Goal: Obtain resource: Download file/media

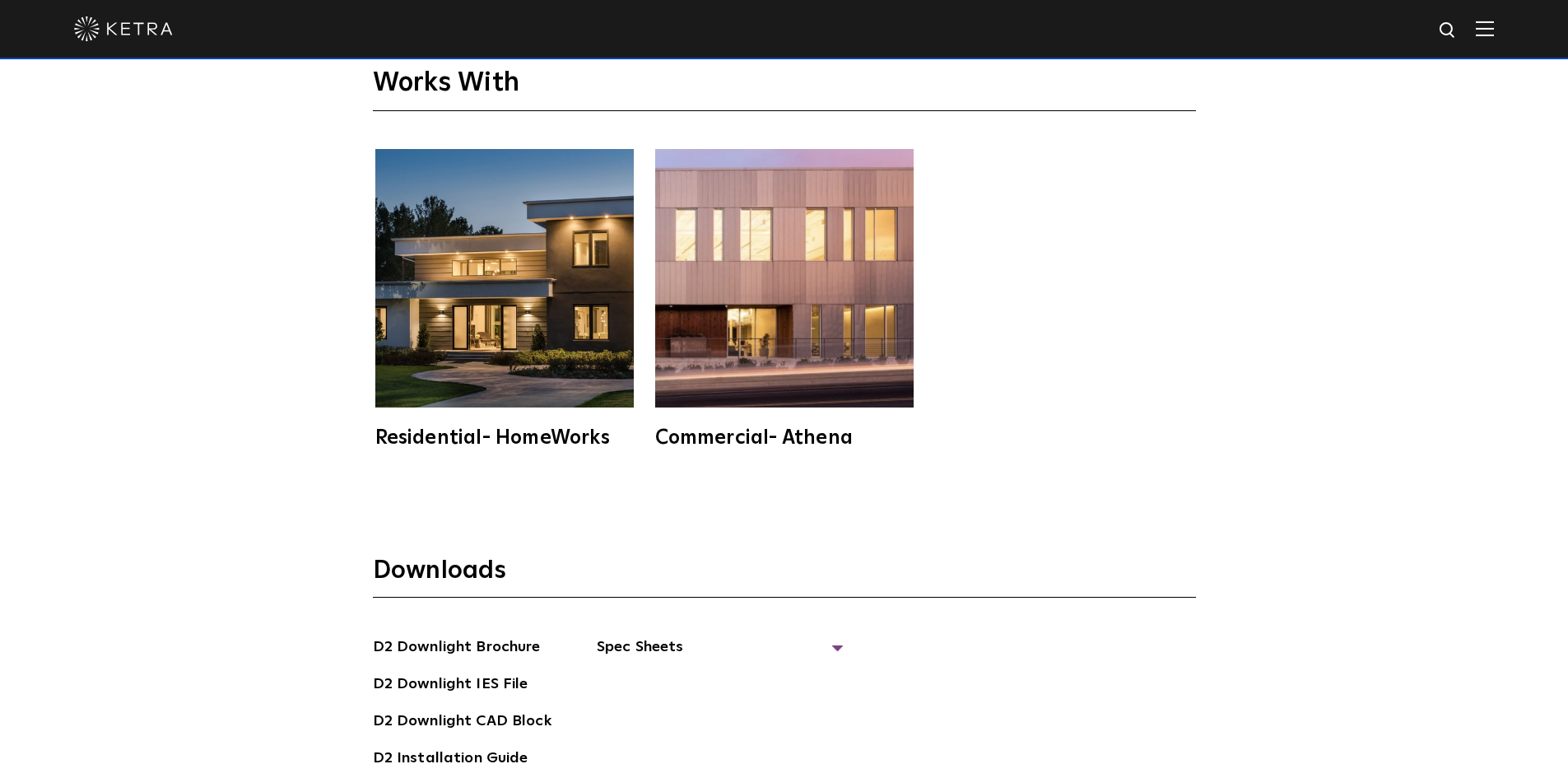
scroll to position [4610, 0]
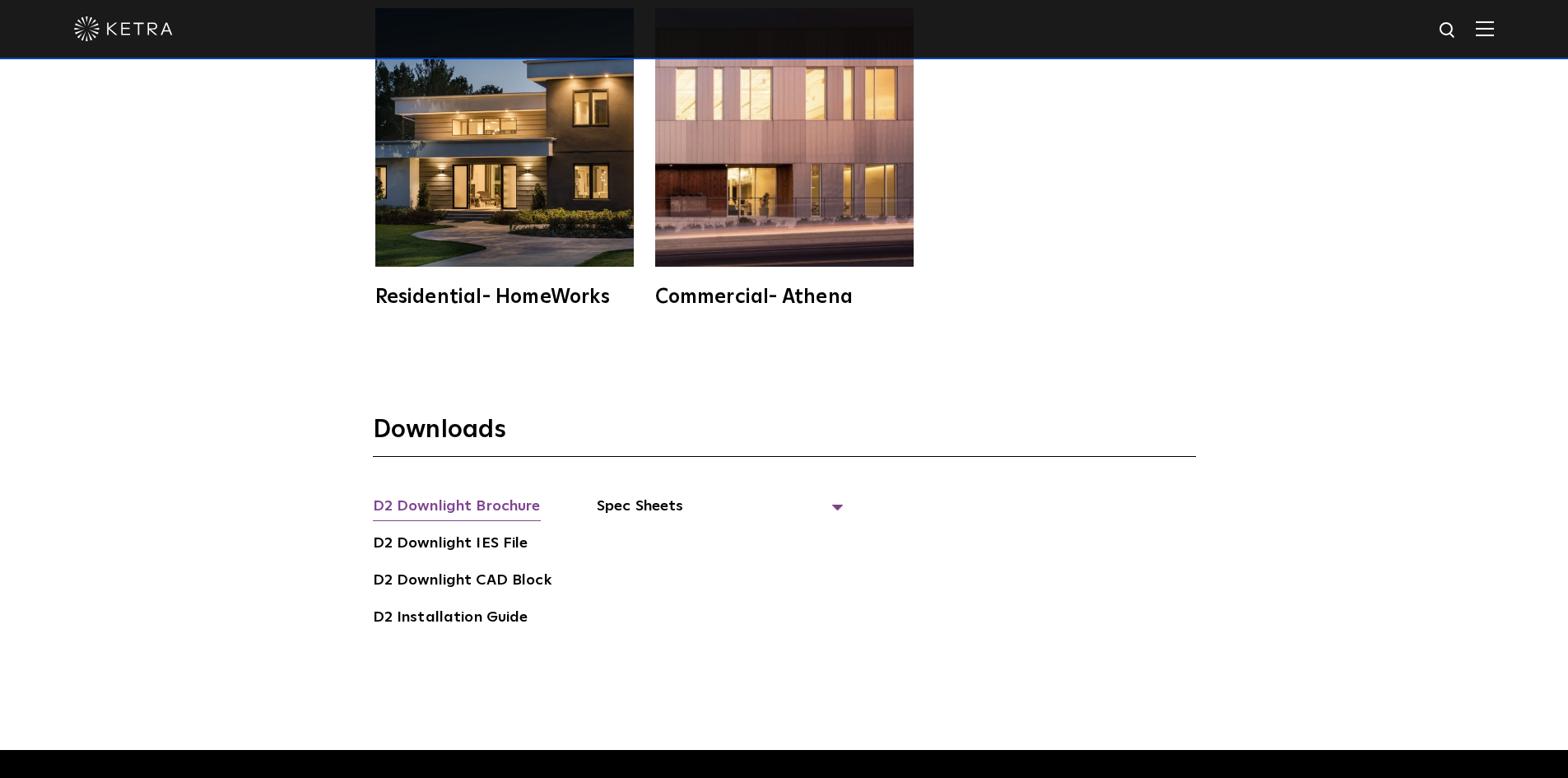
click at [414, 495] on link "D2 Downlight Brochure" at bounding box center [457, 508] width 168 height 26
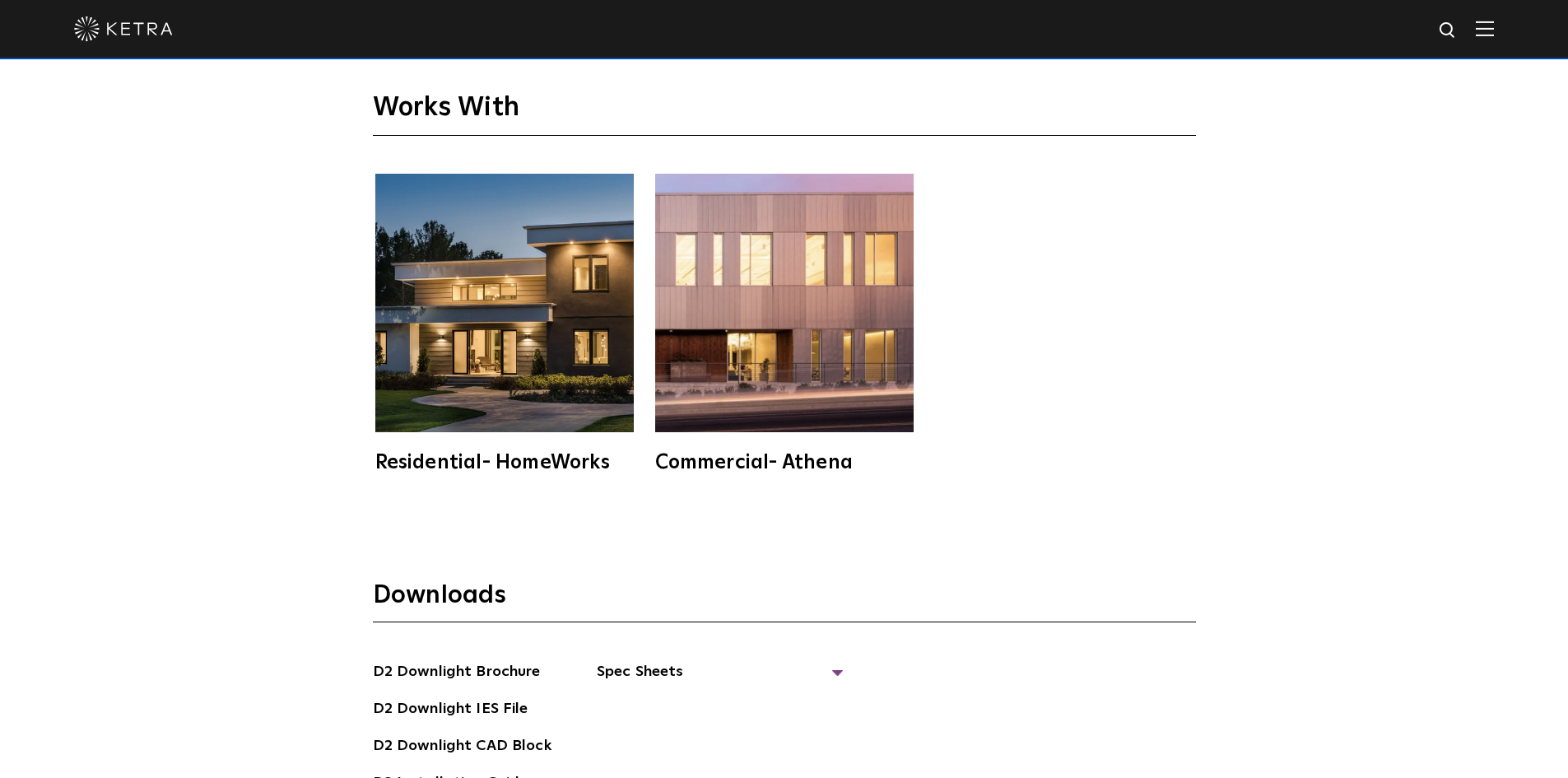
scroll to position [4197, 0]
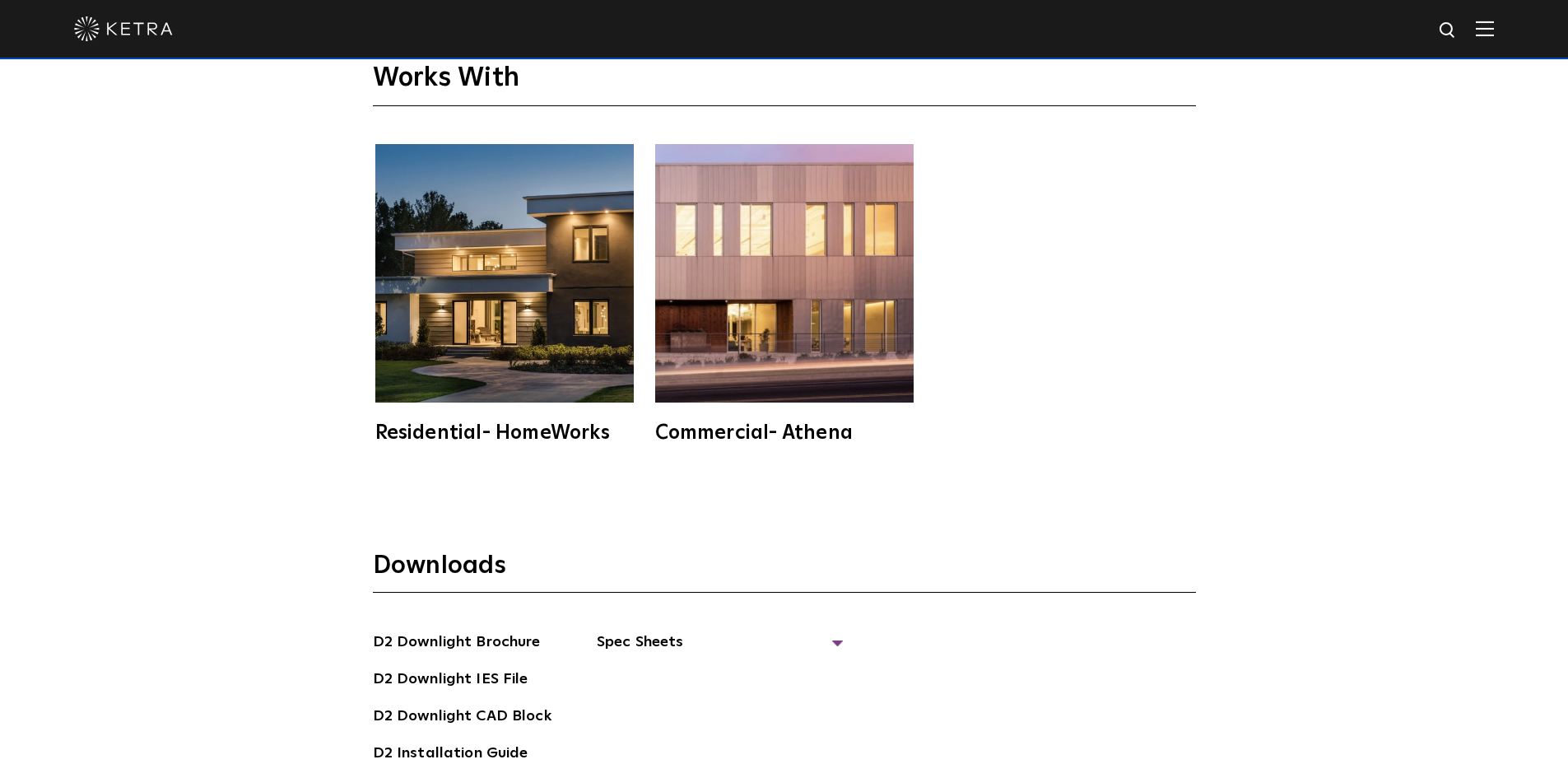
scroll to position [4774, 0]
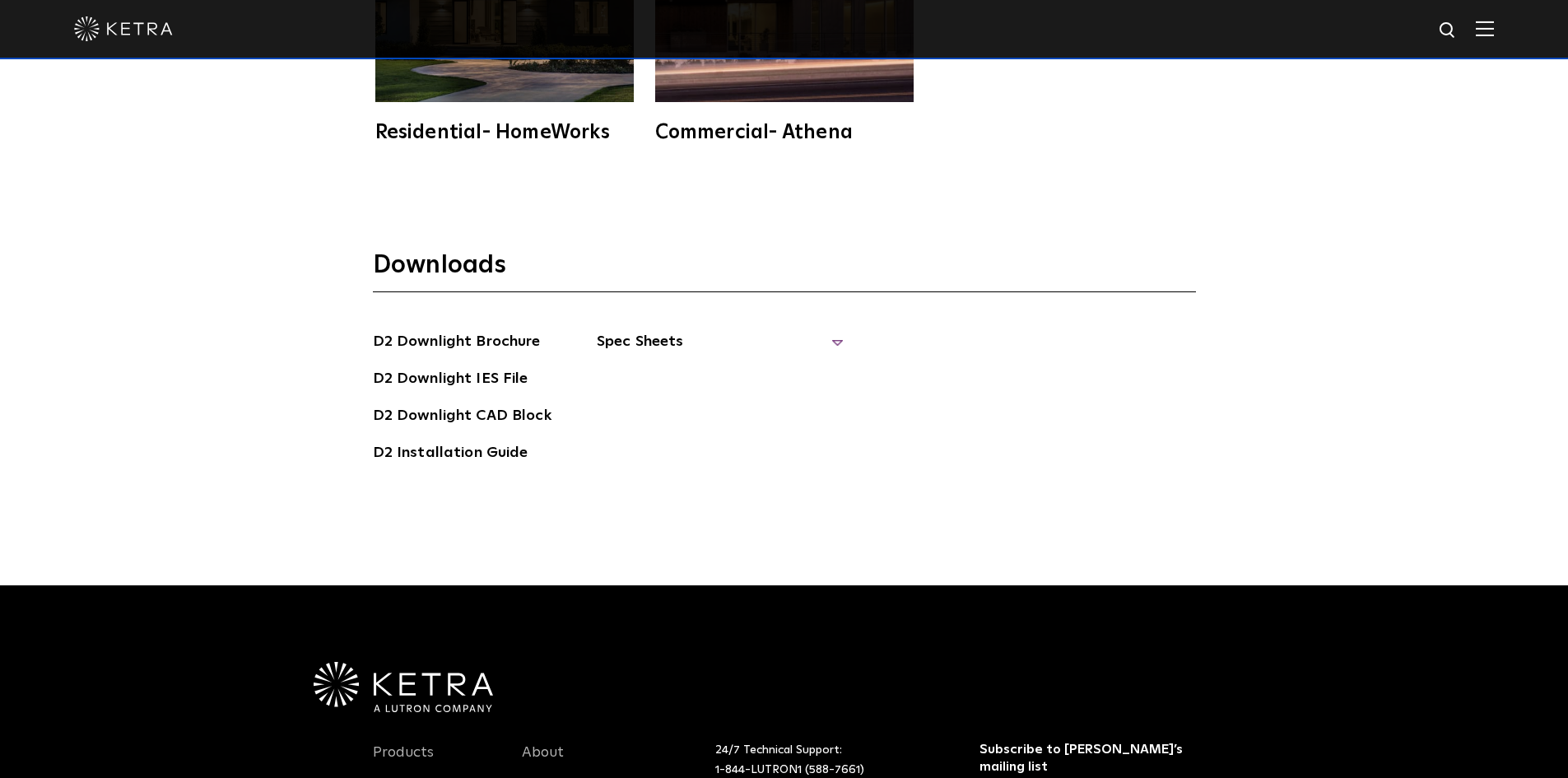
click at [625, 330] on span "Spec Sheets" at bounding box center [720, 347] width 247 height 36
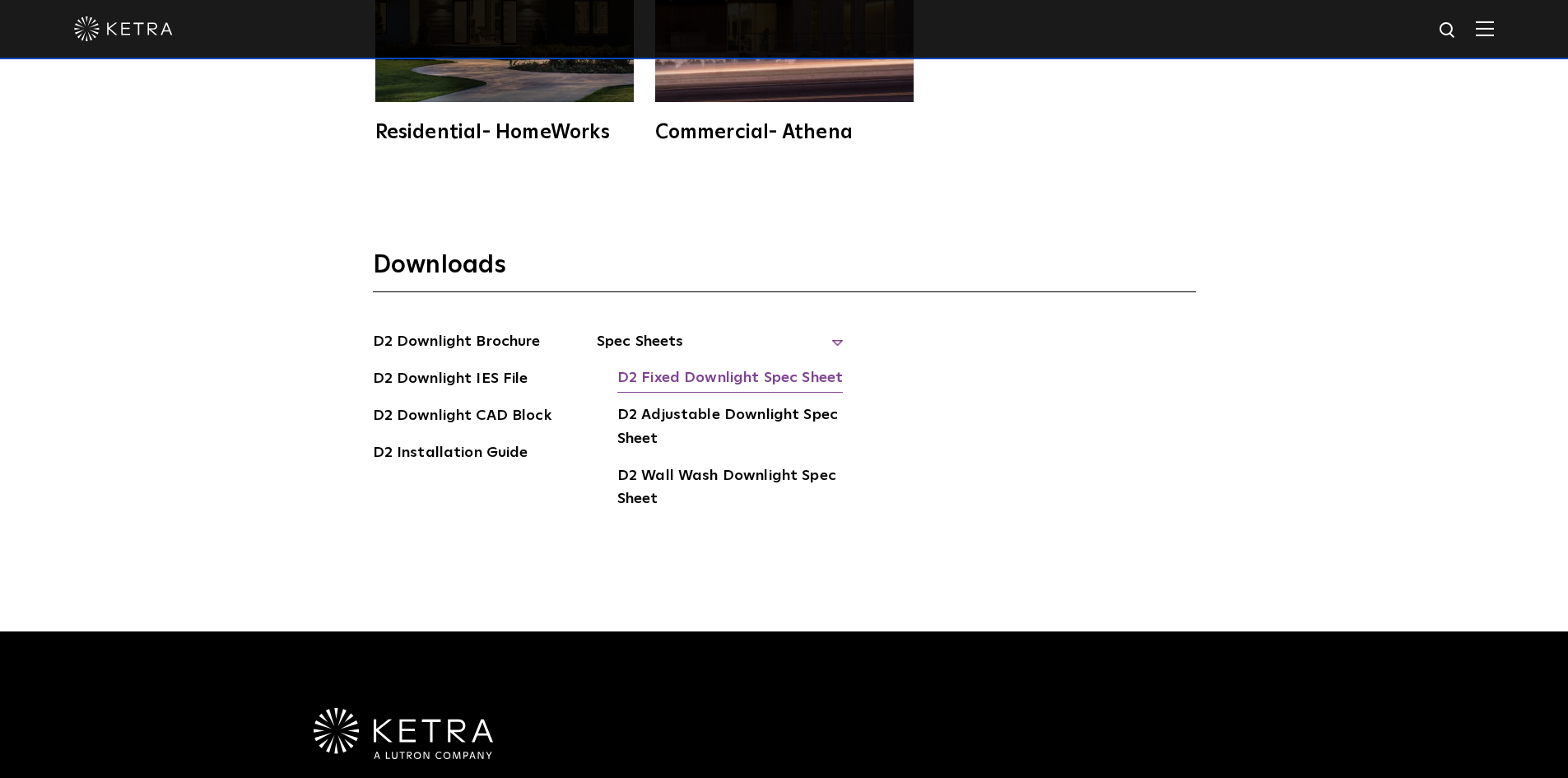
click at [673, 366] on link "D2 Fixed Downlight Spec Sheet" at bounding box center [731, 379] width 226 height 26
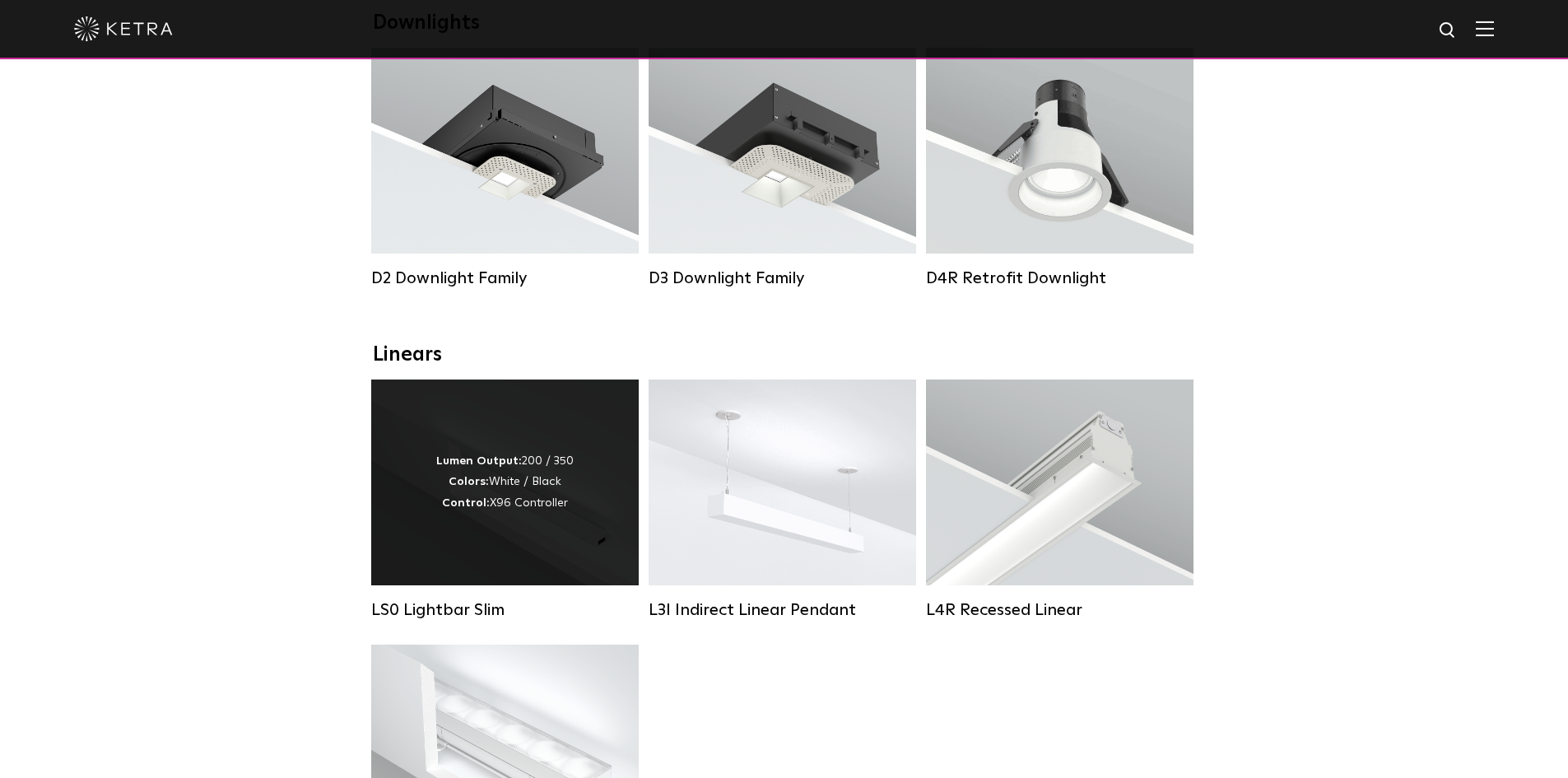
scroll to position [165, 0]
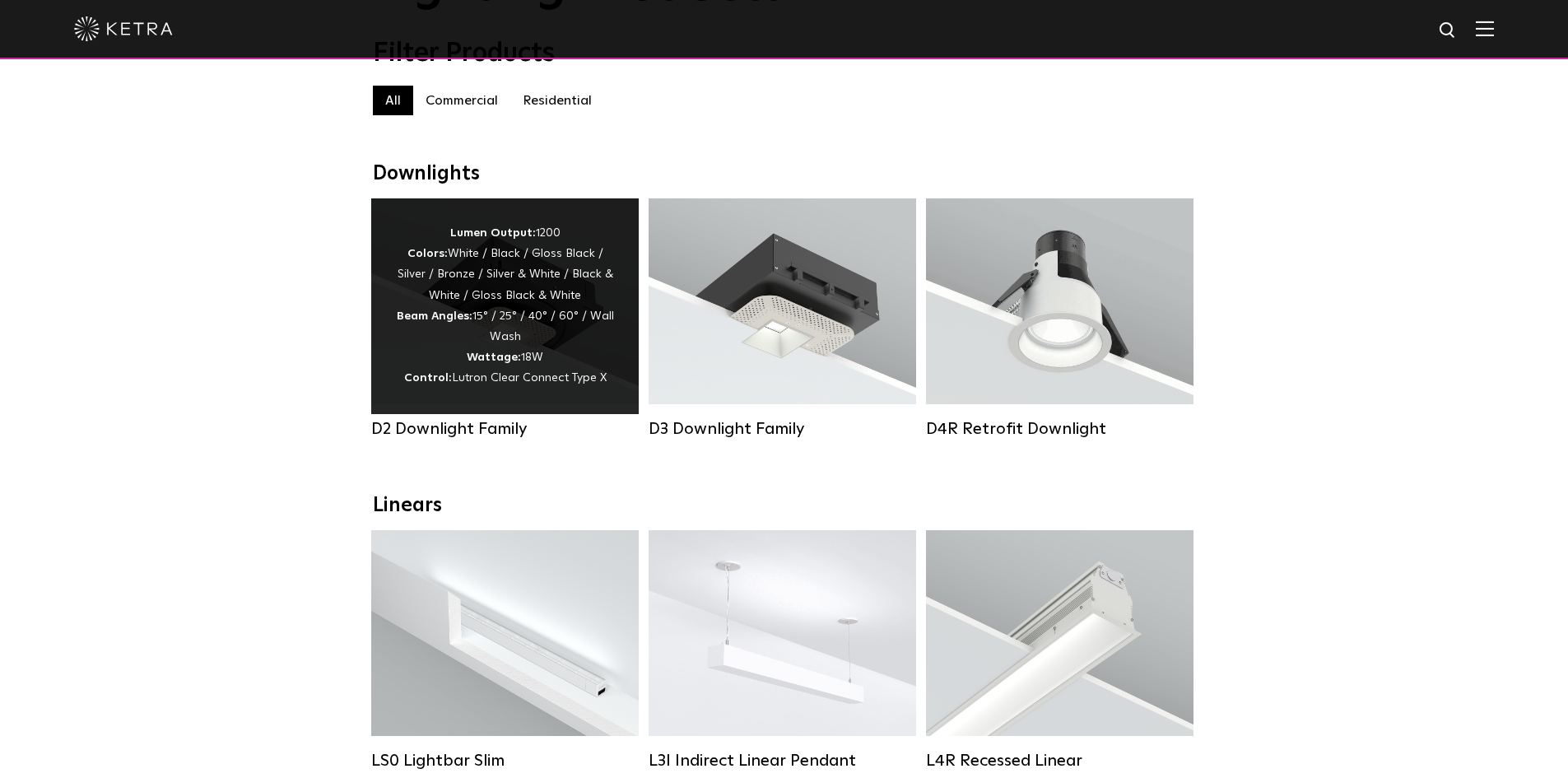
click at [503, 270] on div "Lumen Output: 1200 Colors: White / Black / Gloss Black / Silver / Bronze / Silv…" at bounding box center [505, 307] width 219 height 167
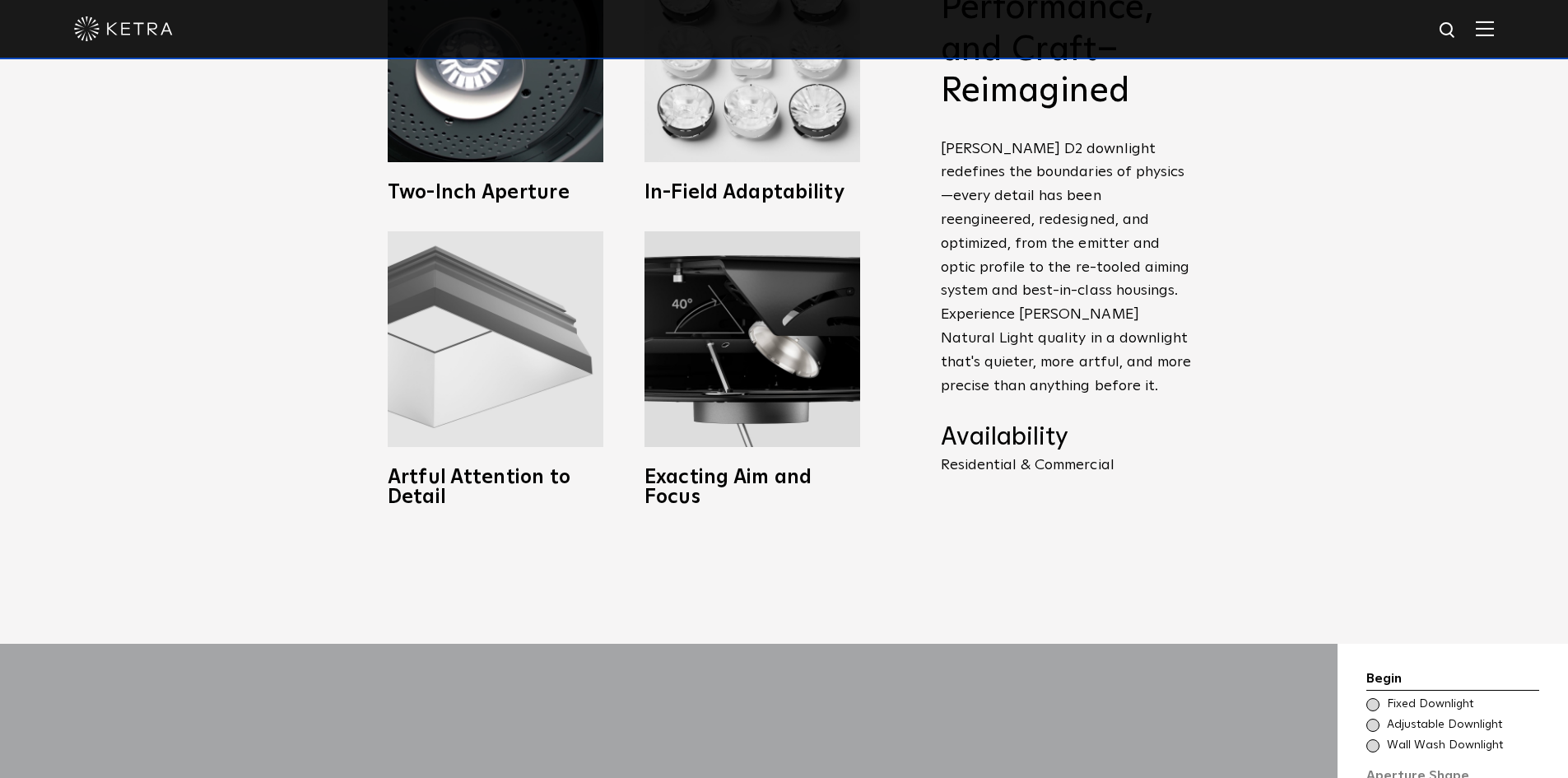
scroll to position [987, 0]
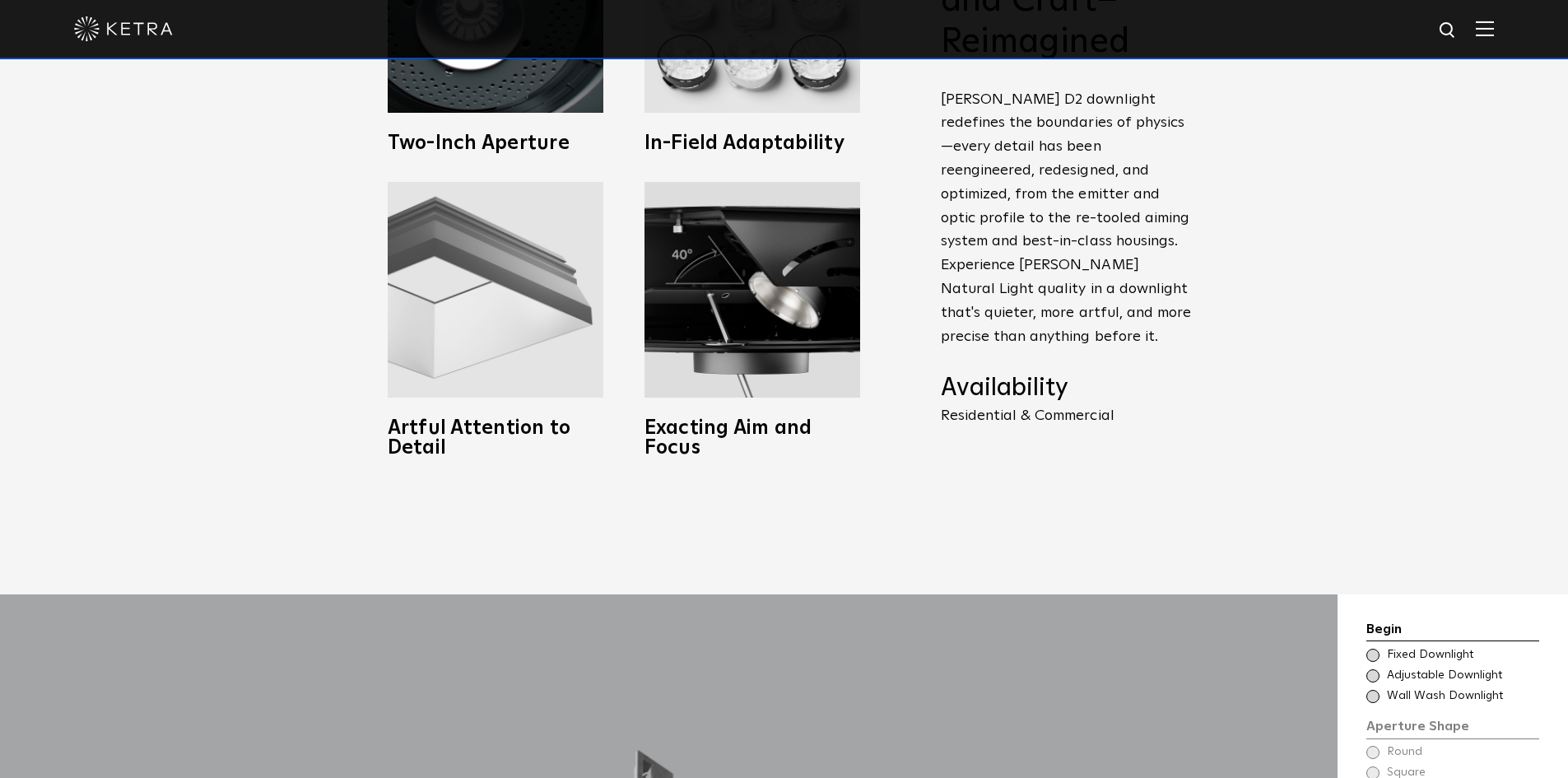
click at [499, 358] on img at bounding box center [495, 289] width 216 height 216
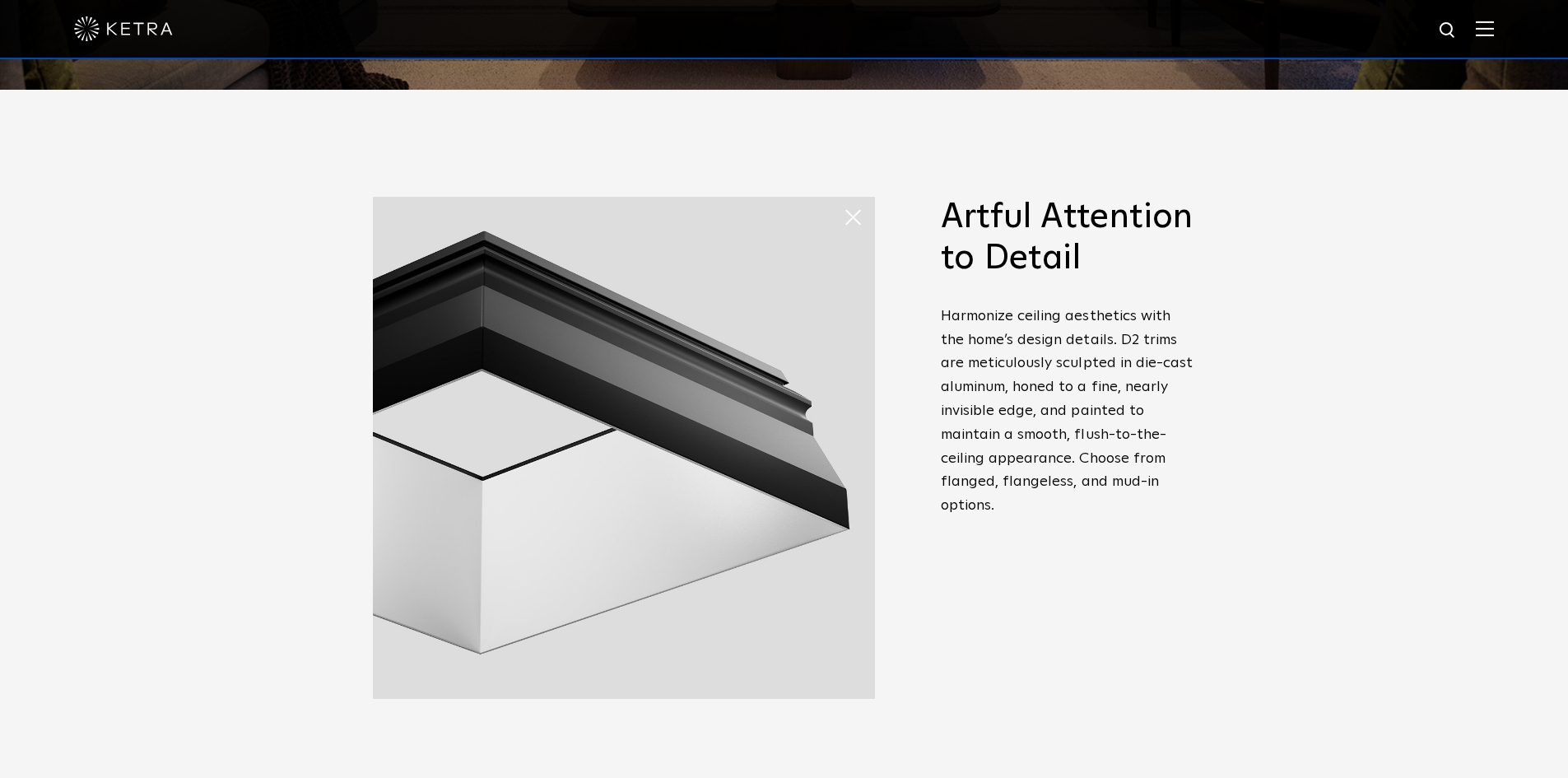
scroll to position [659, 0]
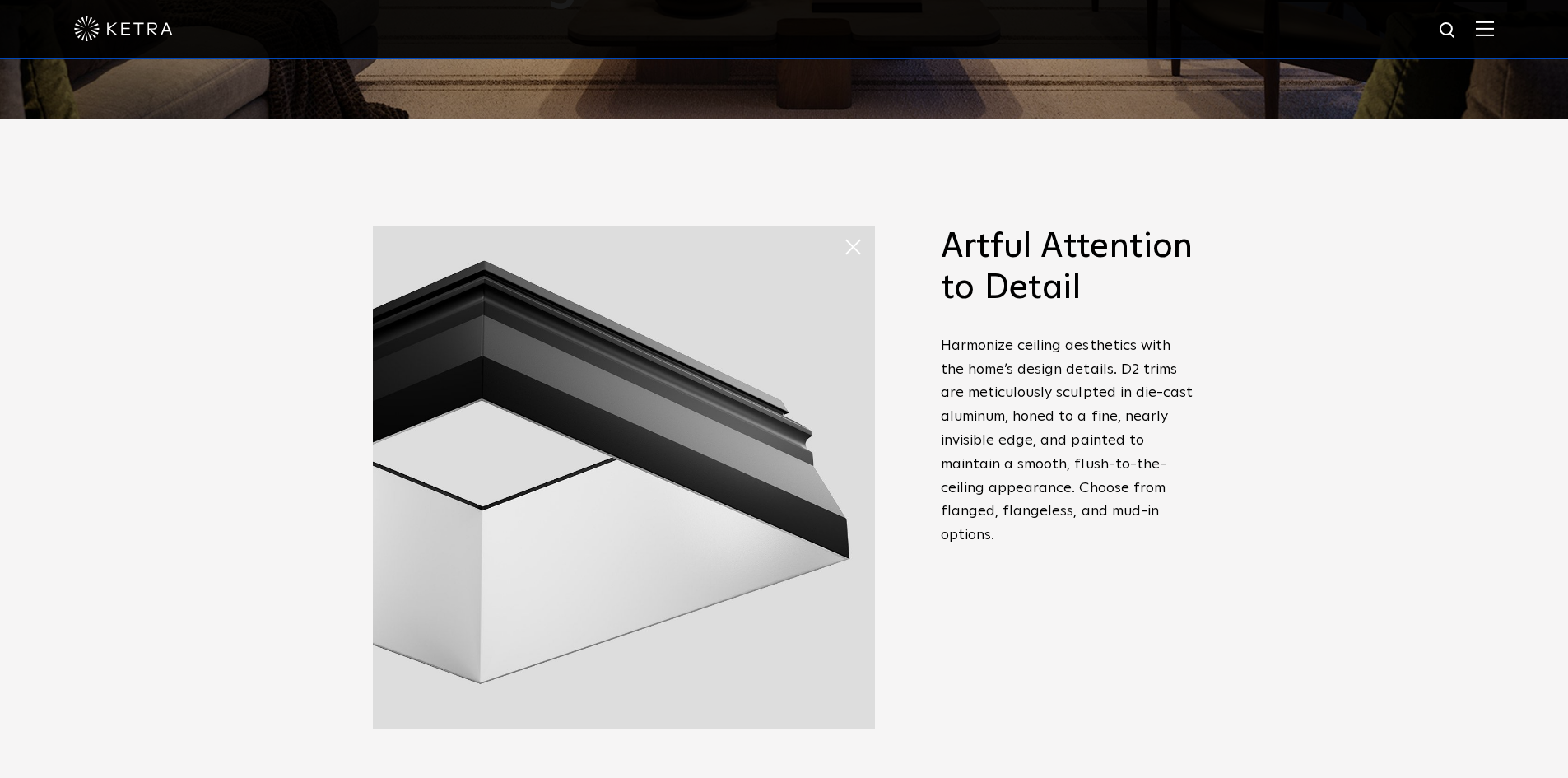
click at [857, 246] on span at bounding box center [859, 247] width 33 height 33
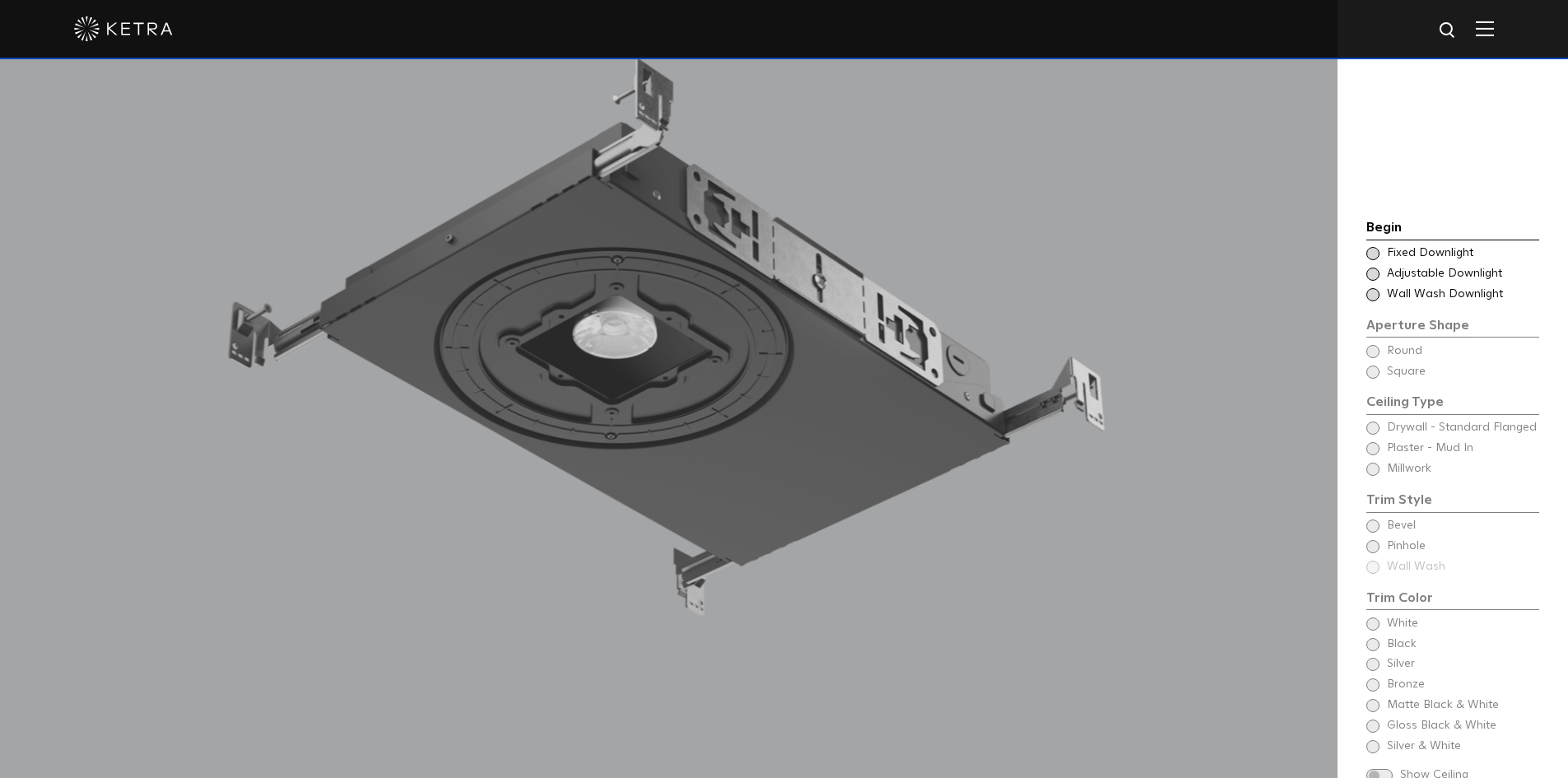
scroll to position [1646, 0]
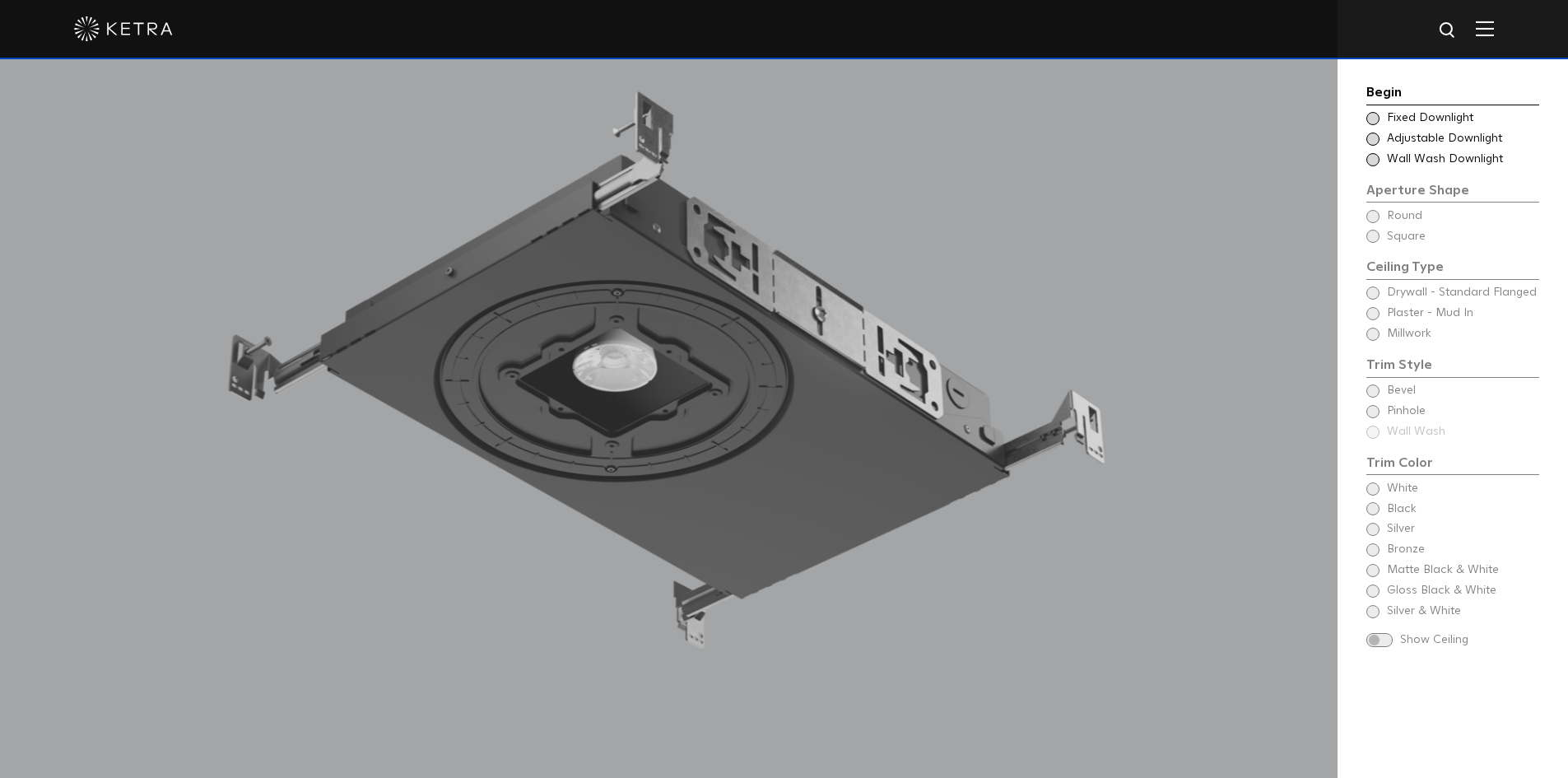
click at [1373, 119] on span at bounding box center [1373, 119] width 13 height 13
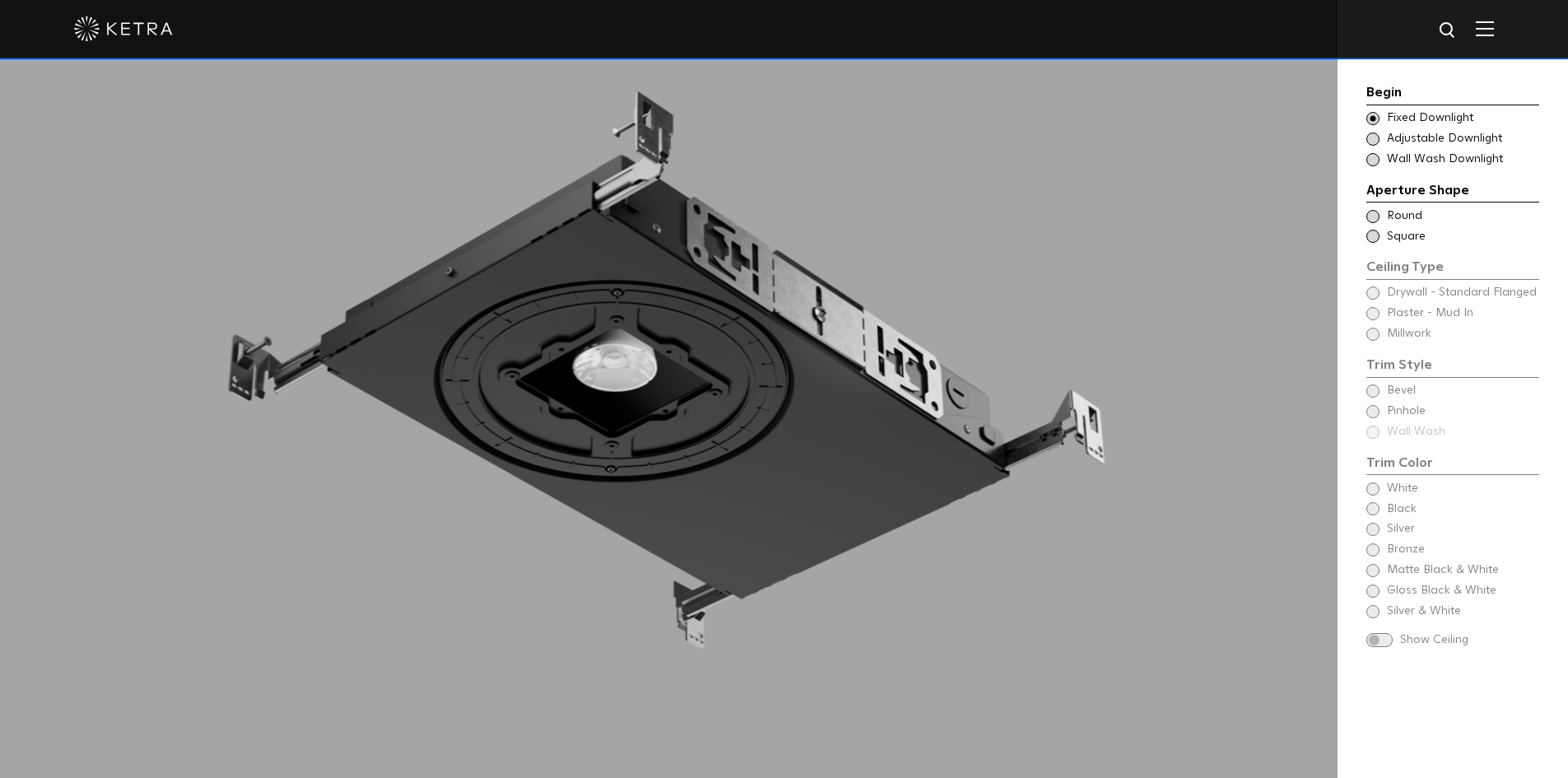
click at [1373, 211] on span at bounding box center [1373, 217] width 13 height 13
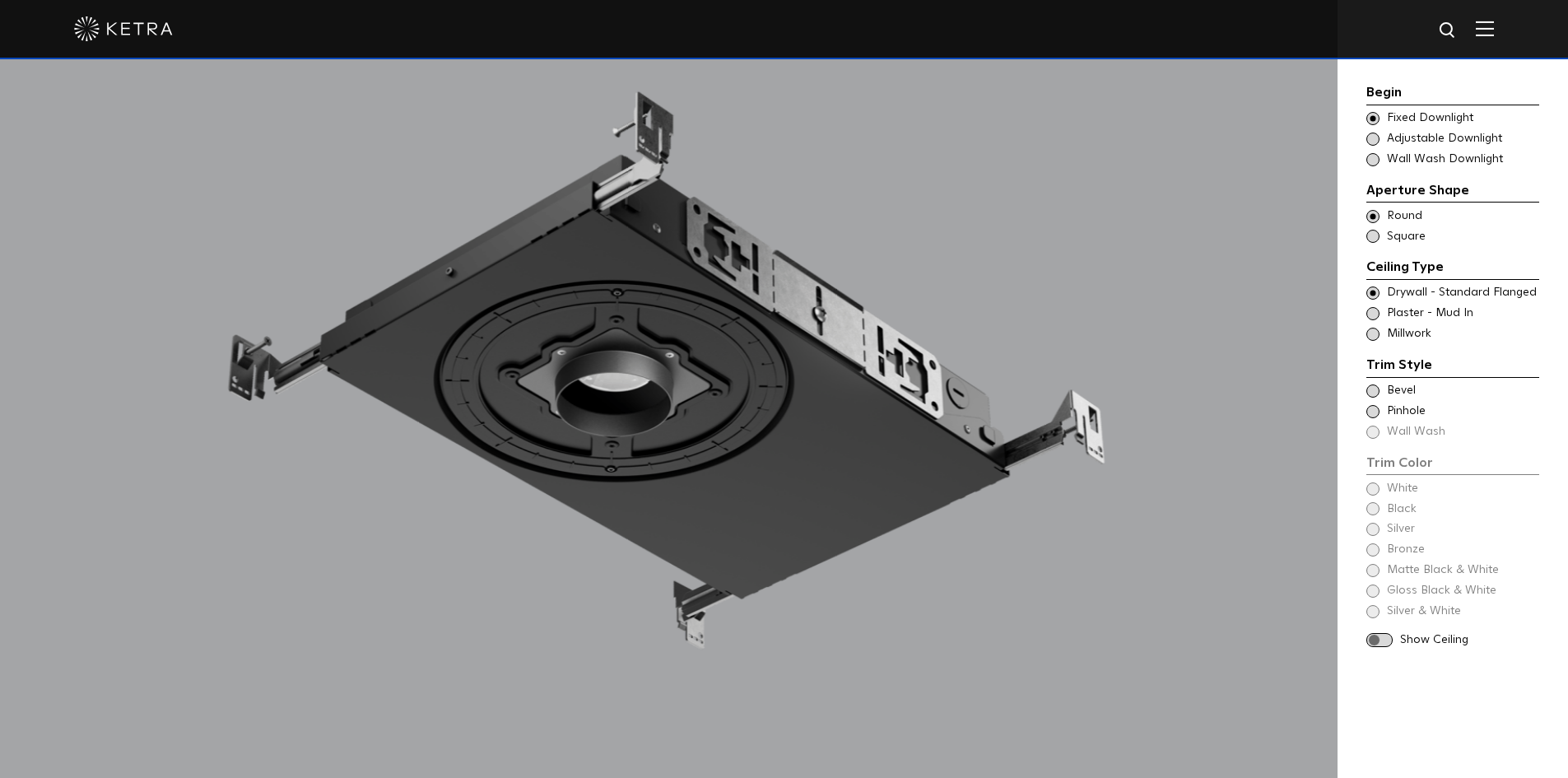
click at [1372, 292] on span at bounding box center [1373, 293] width 13 height 13
click at [1372, 390] on span at bounding box center [1373, 391] width 13 height 13
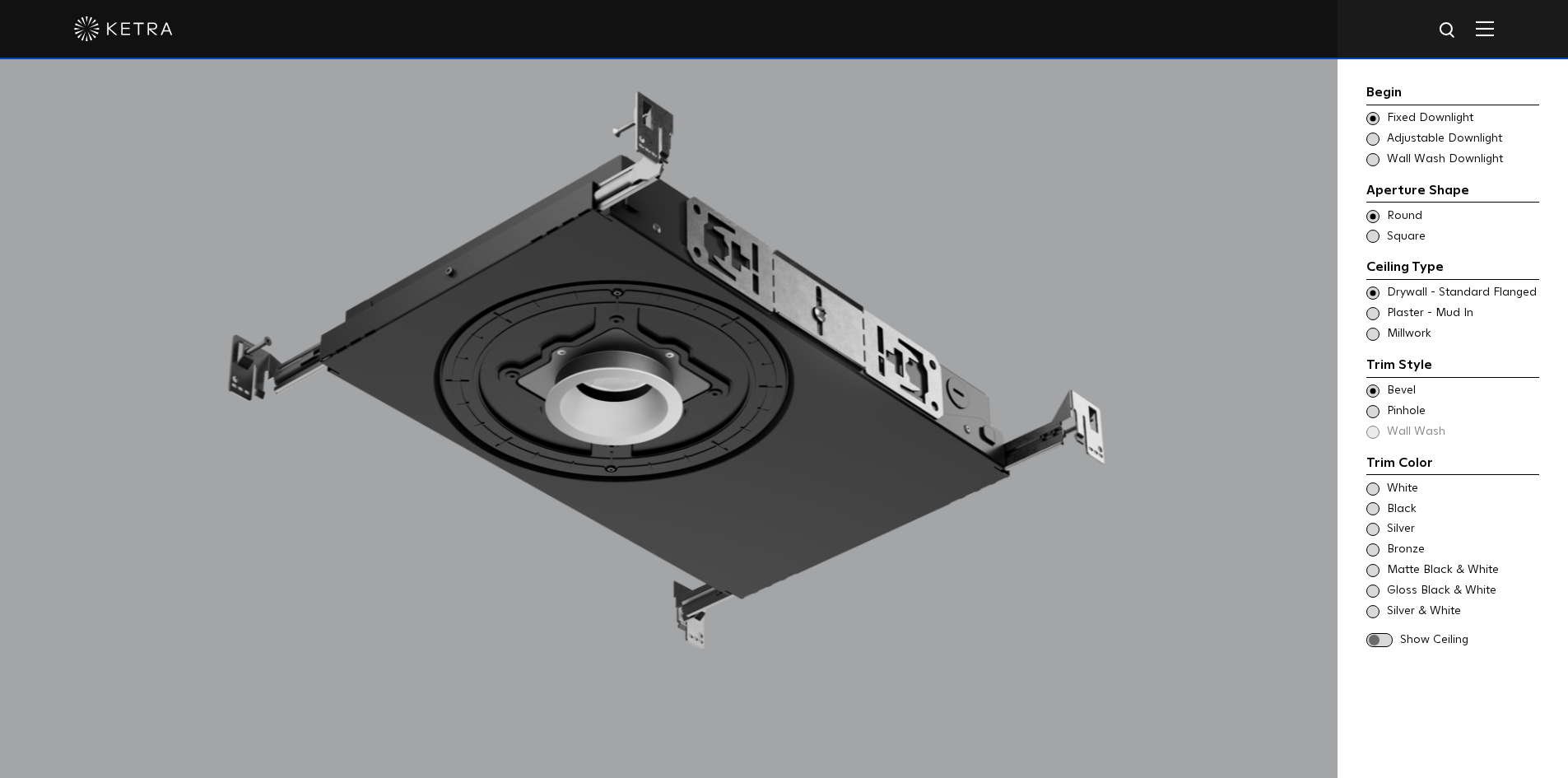
click at [1372, 487] on span at bounding box center [1373, 489] width 13 height 13
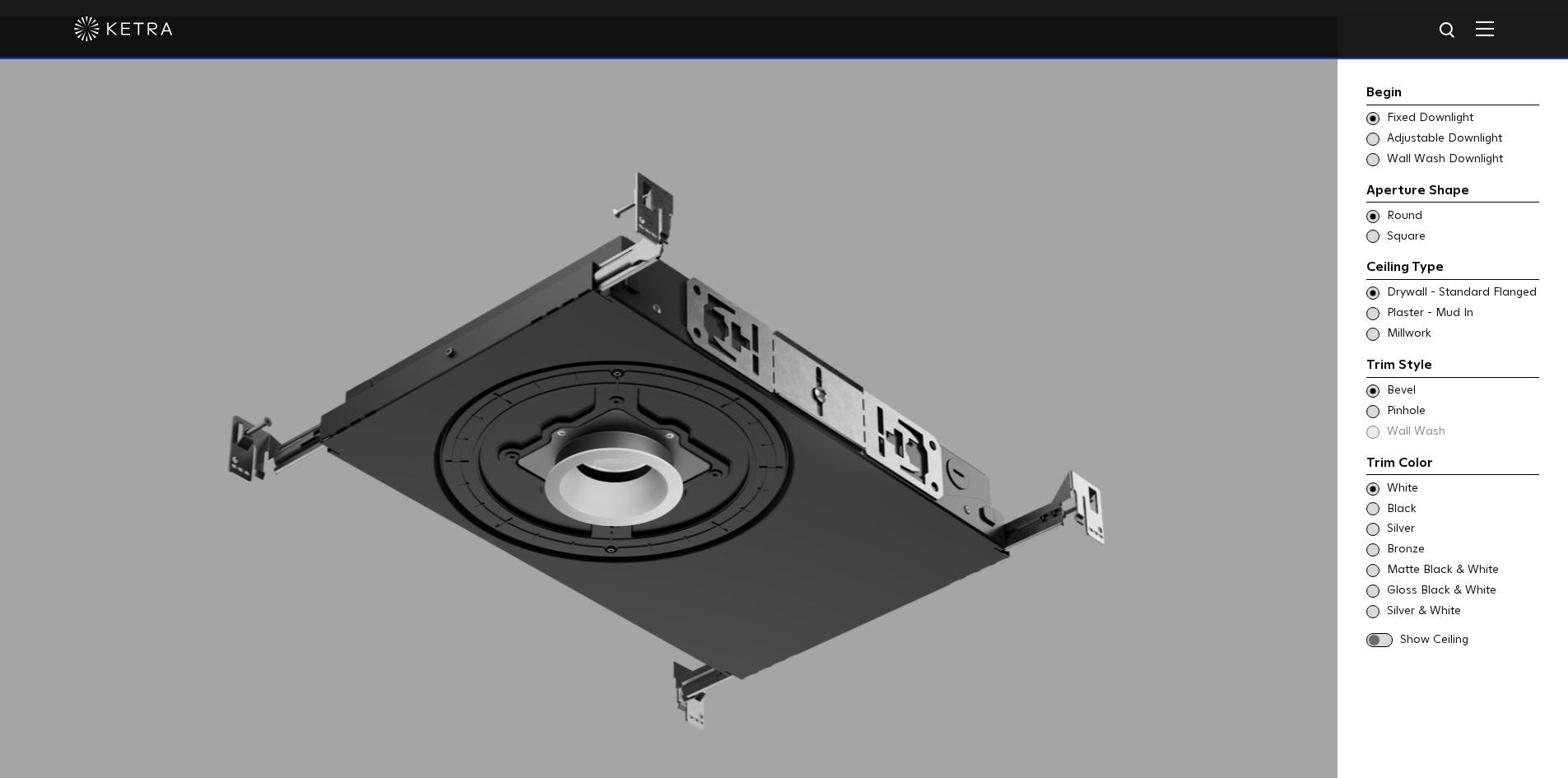
scroll to position [1564, 0]
click at [1378, 139] on span at bounding box center [1373, 139] width 13 height 13
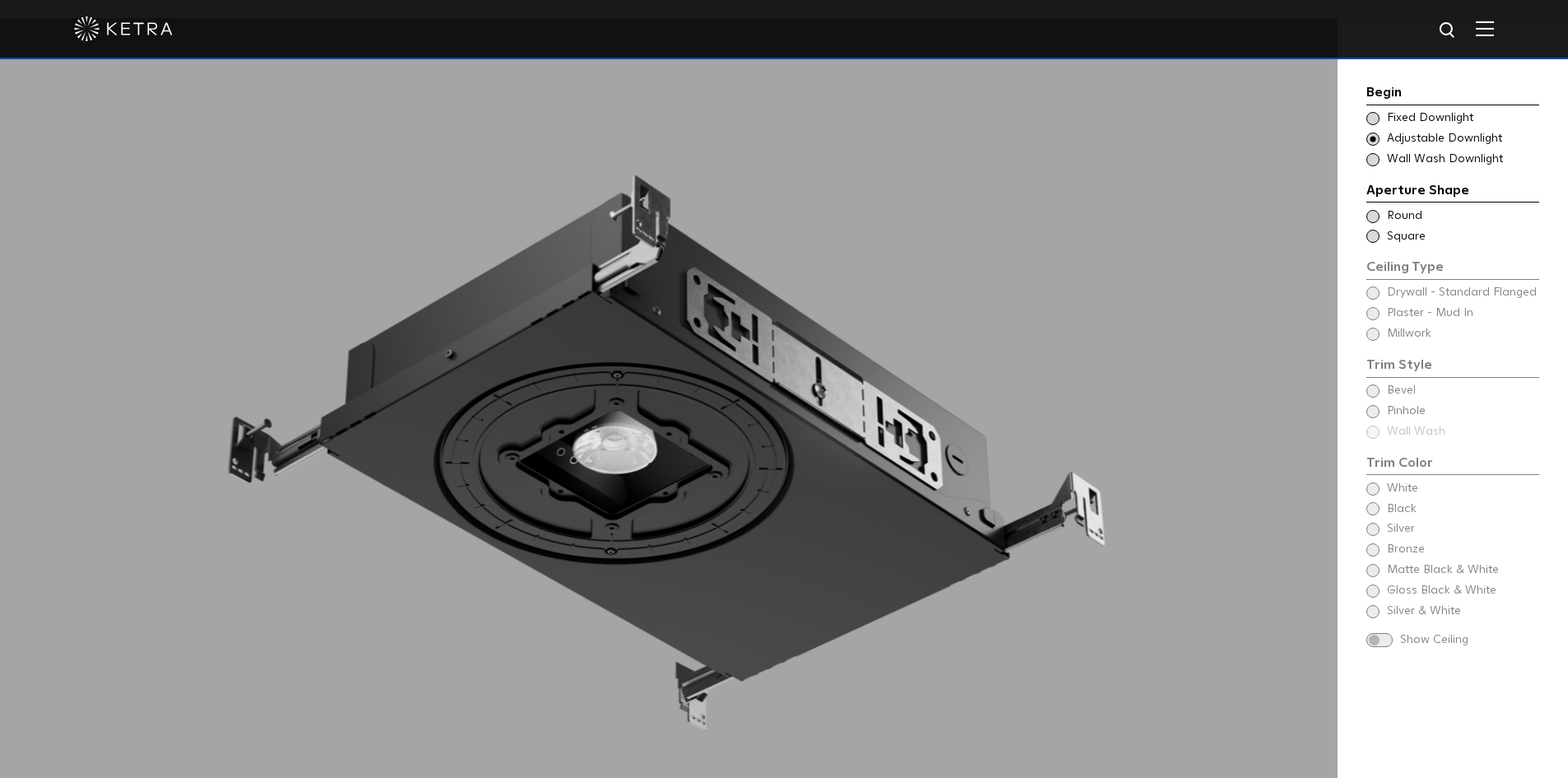
click at [1370, 119] on span at bounding box center [1373, 119] width 13 height 13
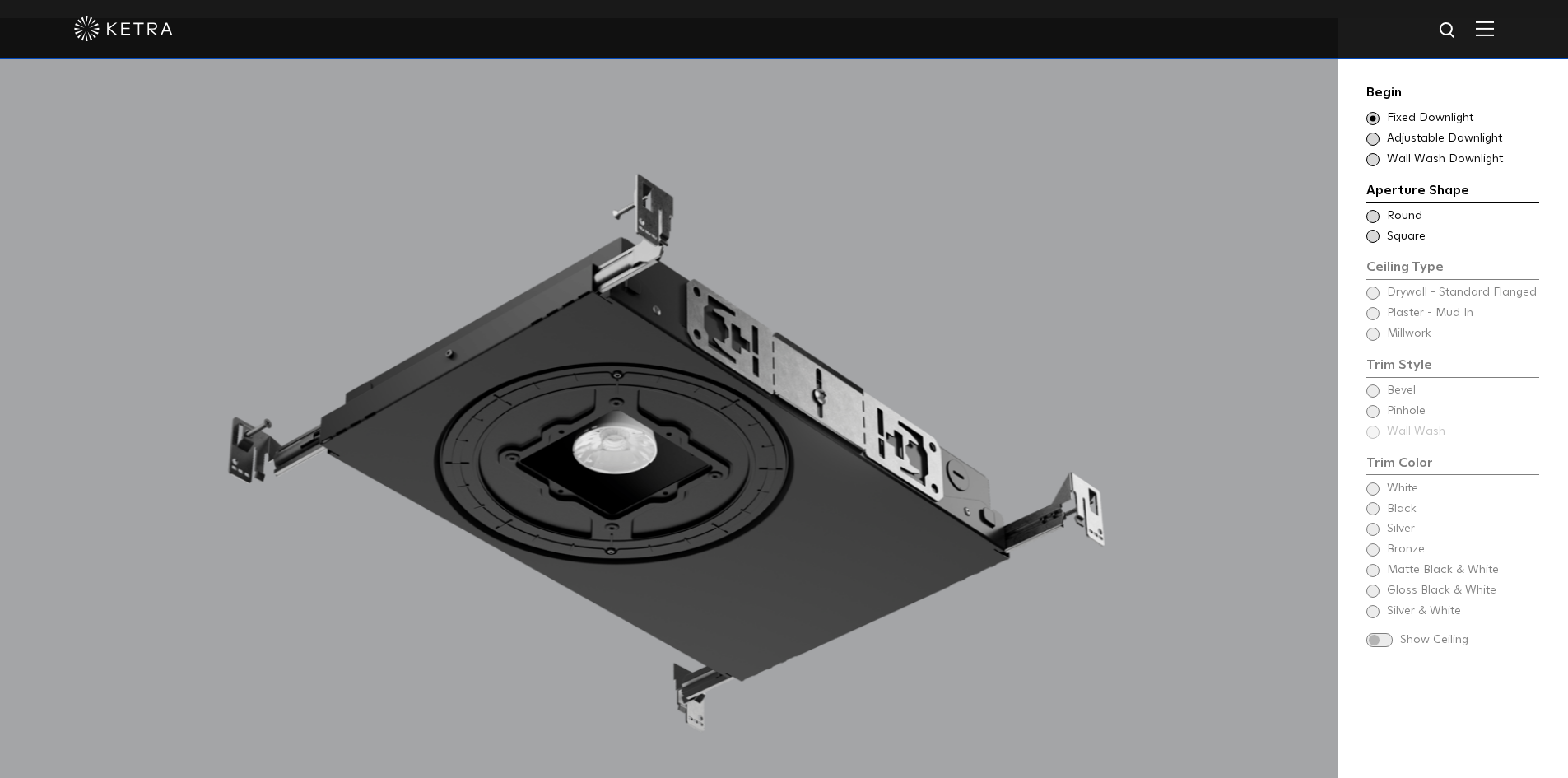
click at [1372, 142] on span at bounding box center [1373, 139] width 13 height 13
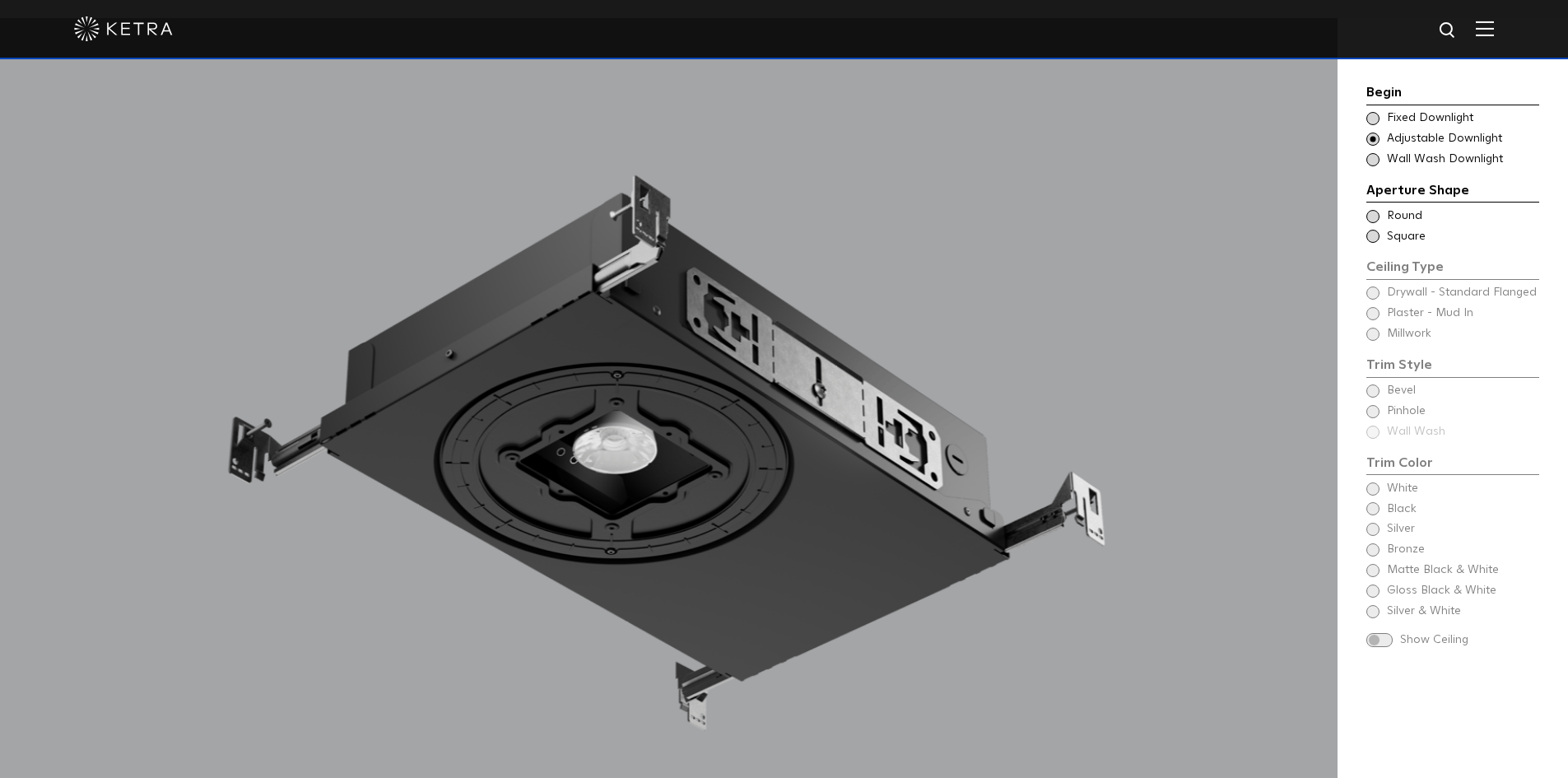
click at [1375, 211] on span at bounding box center [1373, 217] width 13 height 13
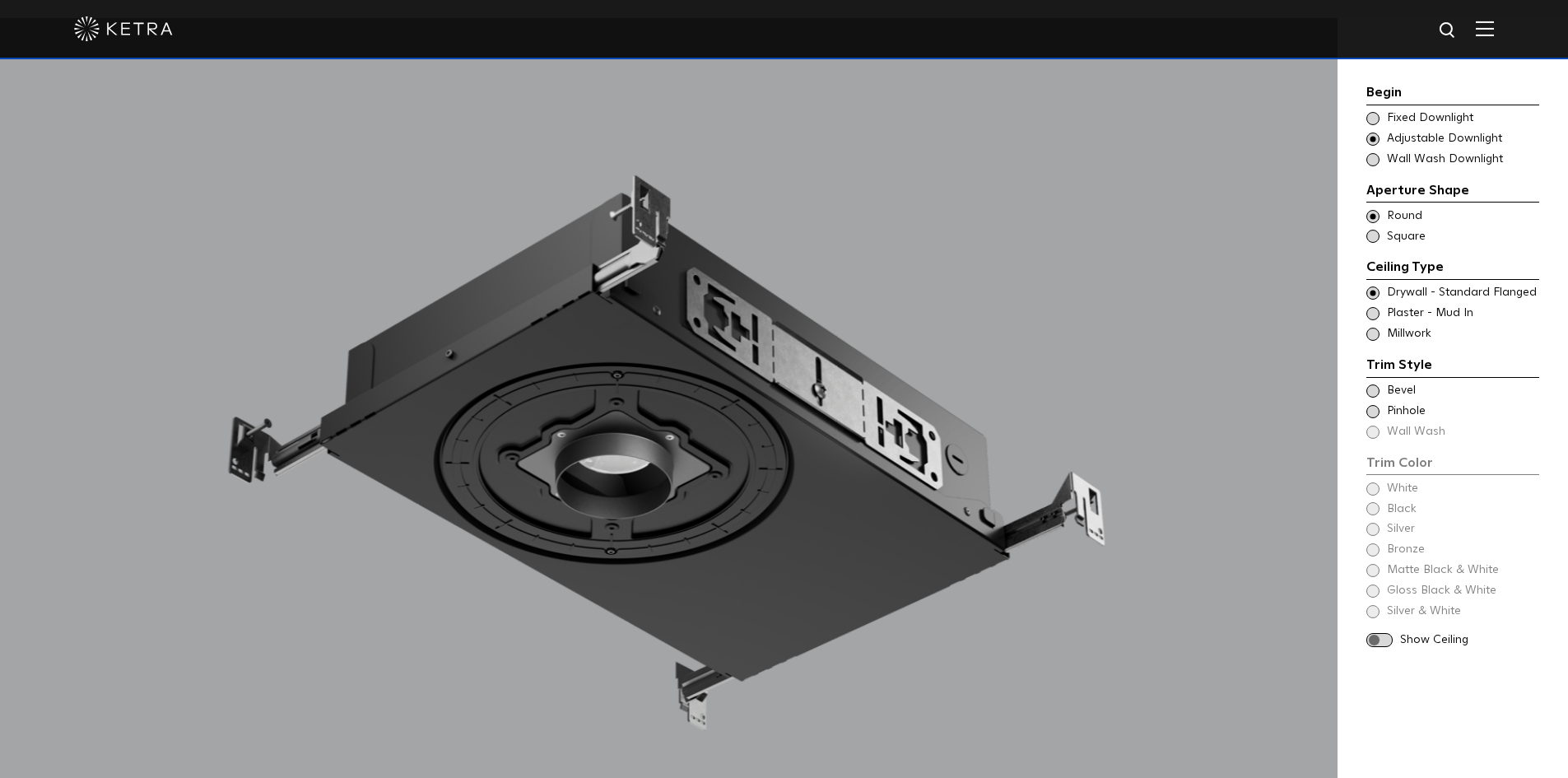
click at [1374, 292] on span at bounding box center [1373, 293] width 13 height 13
click at [1372, 392] on span at bounding box center [1373, 391] width 13 height 13
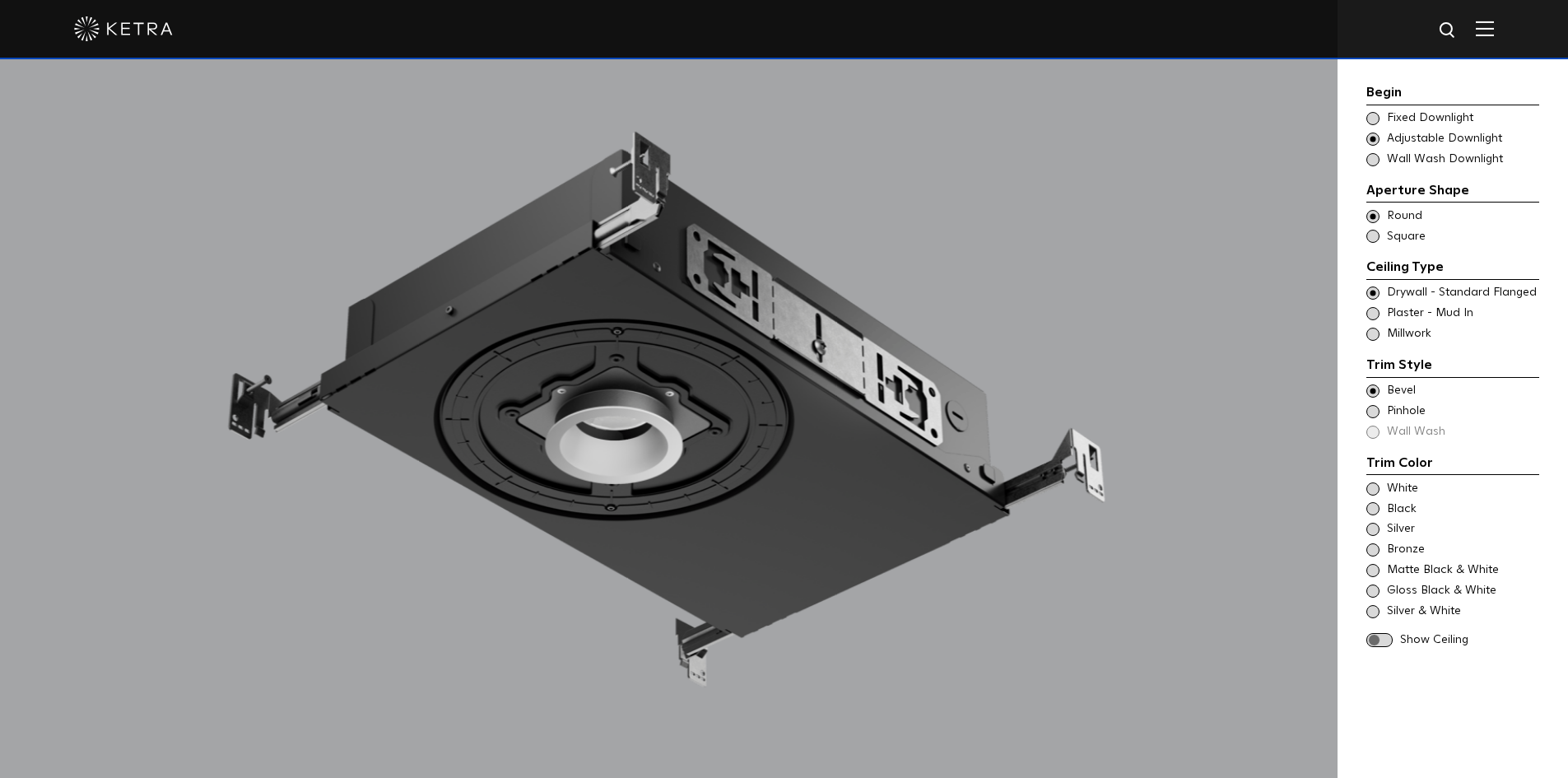
scroll to position [1646, 0]
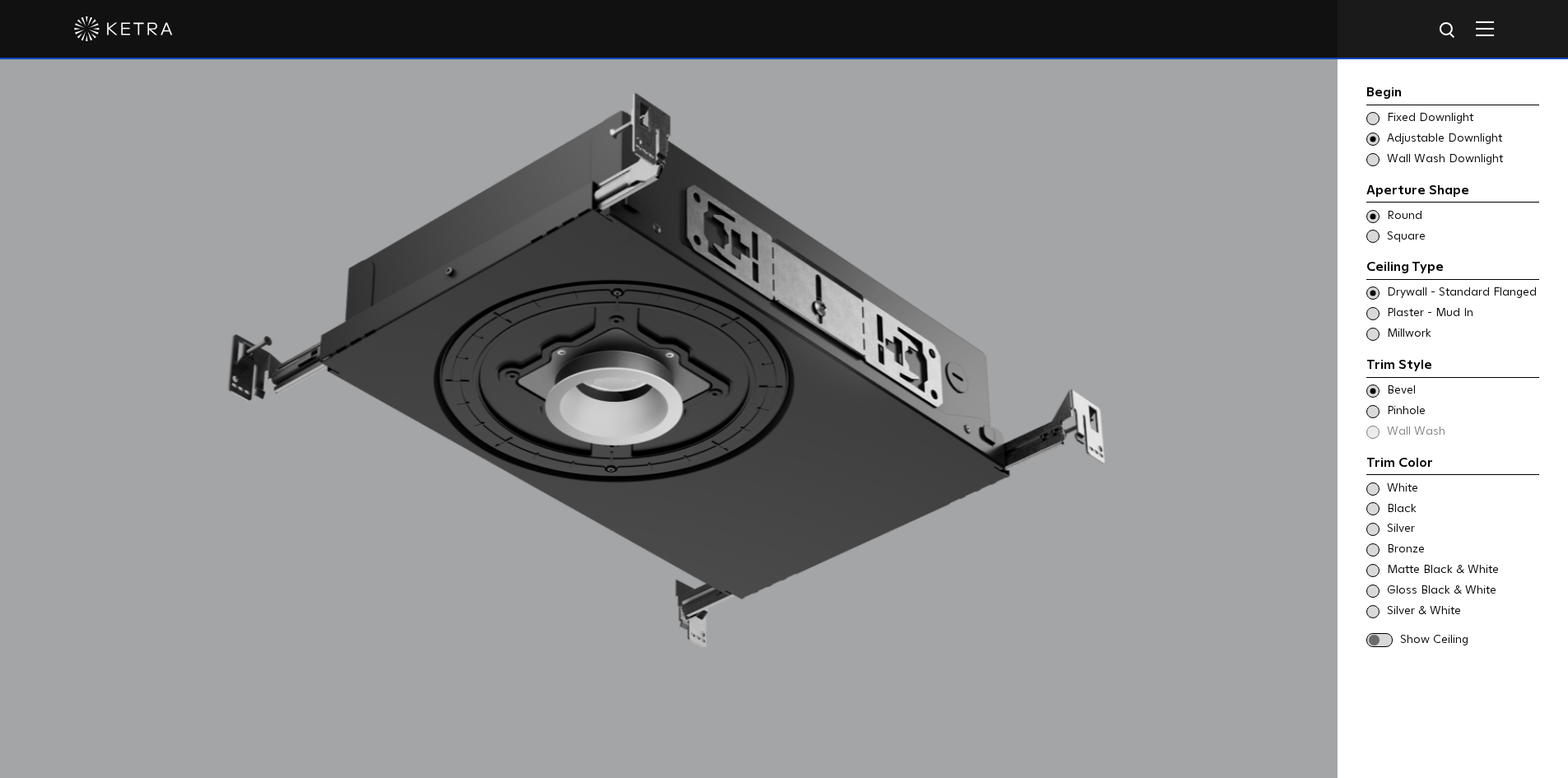
click at [1373, 492] on span at bounding box center [1373, 489] width 13 height 13
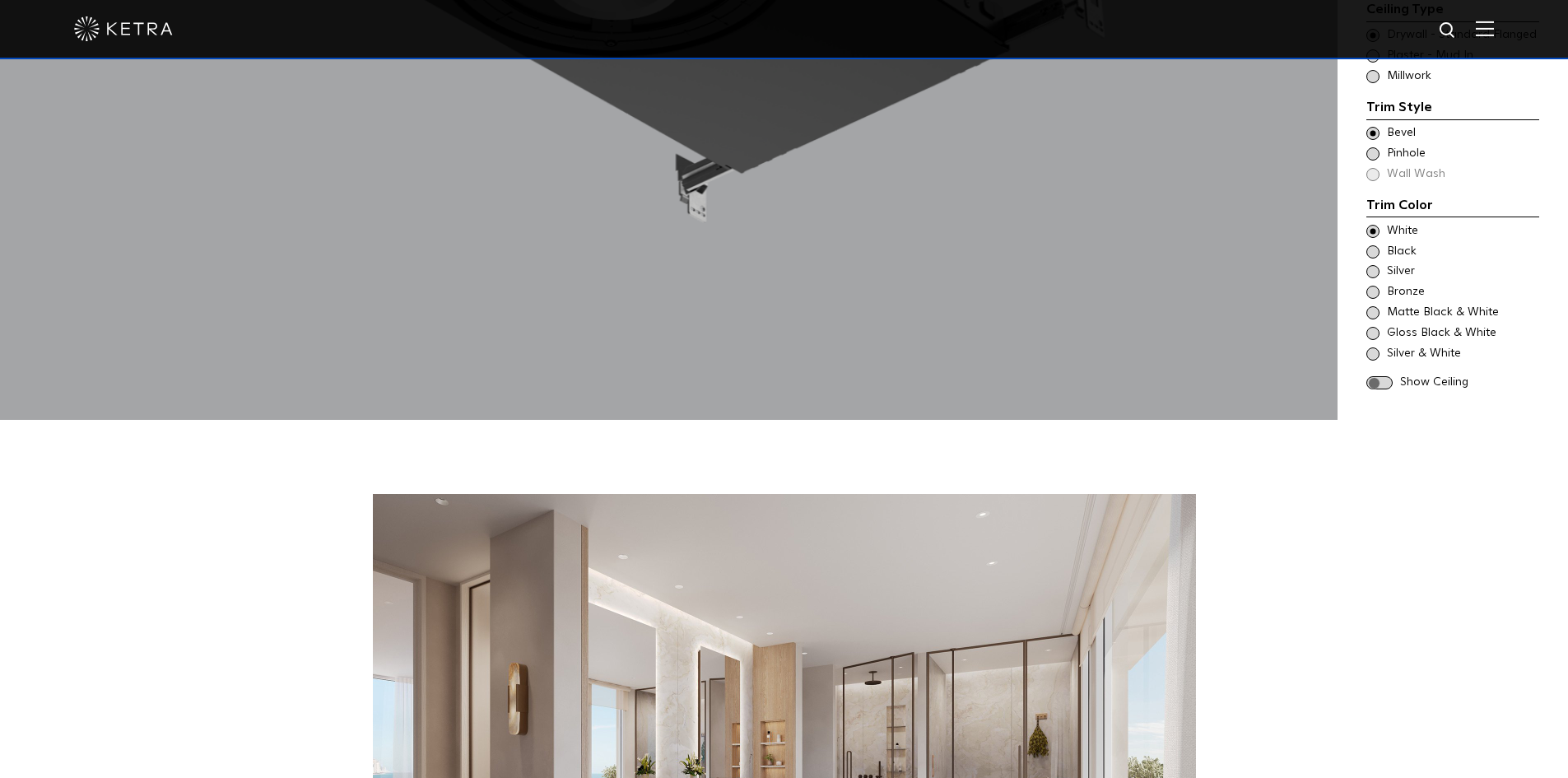
scroll to position [1811, 0]
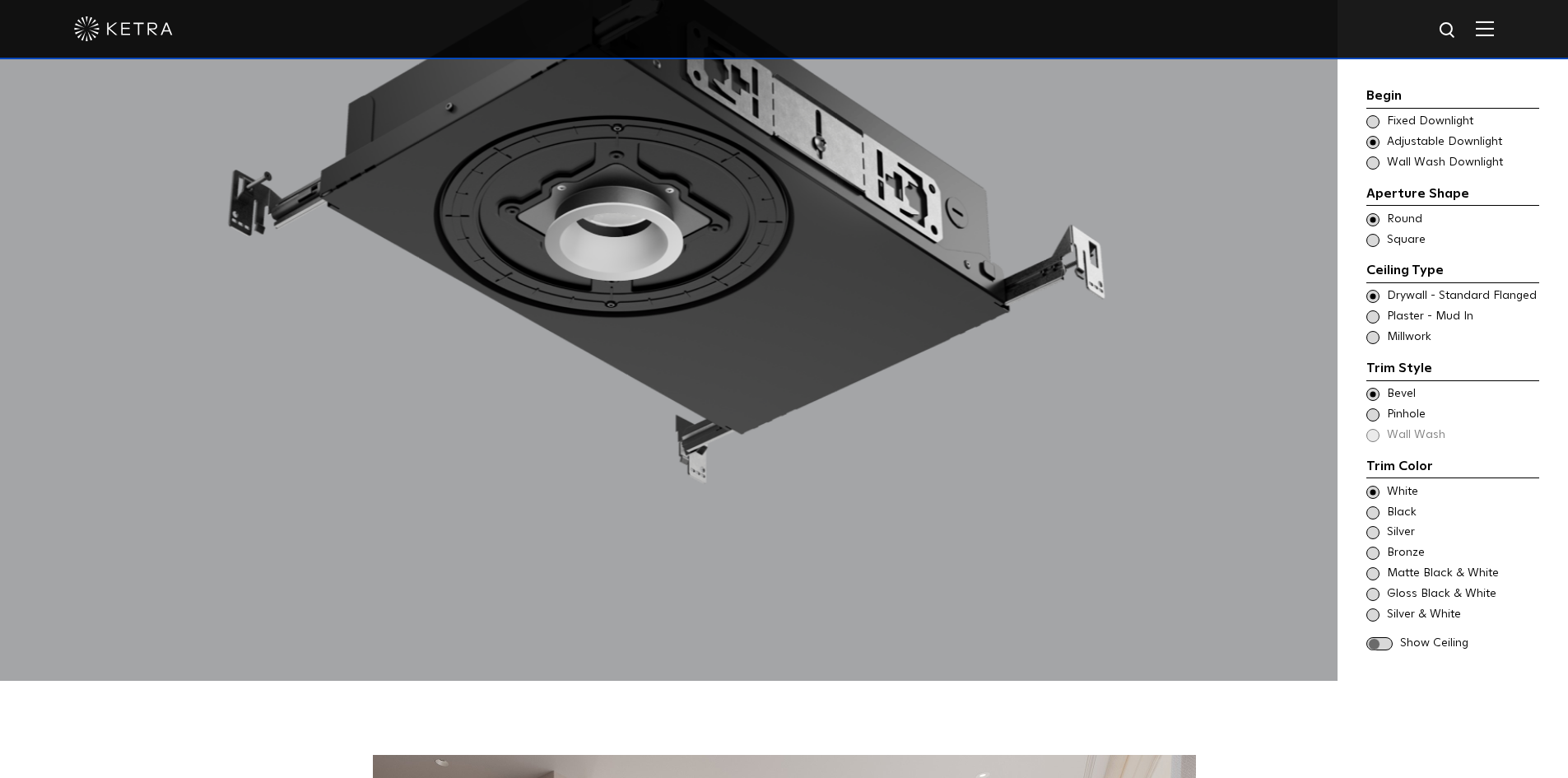
click at [1376, 408] on span at bounding box center [1373, 415] width 13 height 13
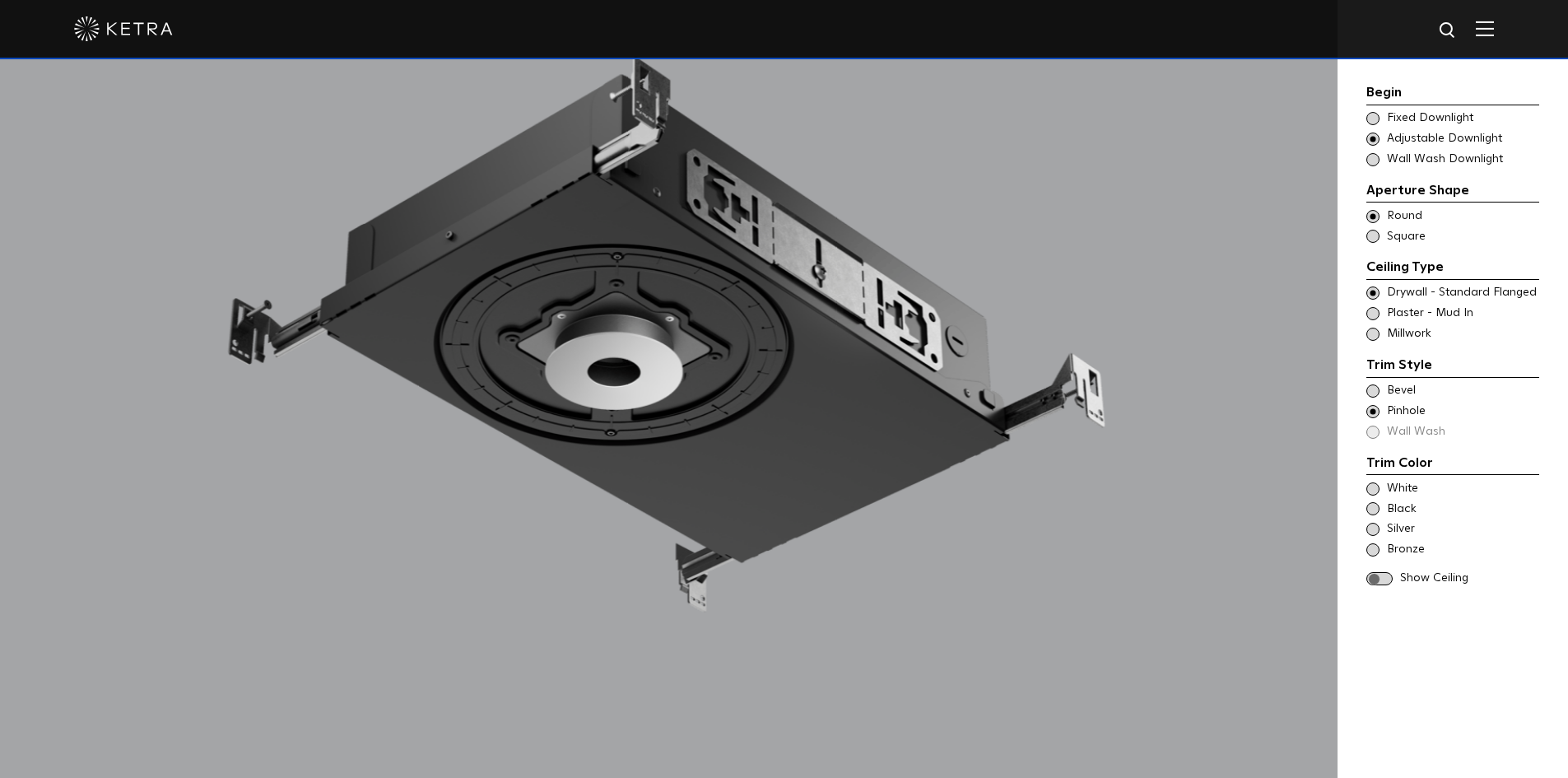
scroll to position [1646, 0]
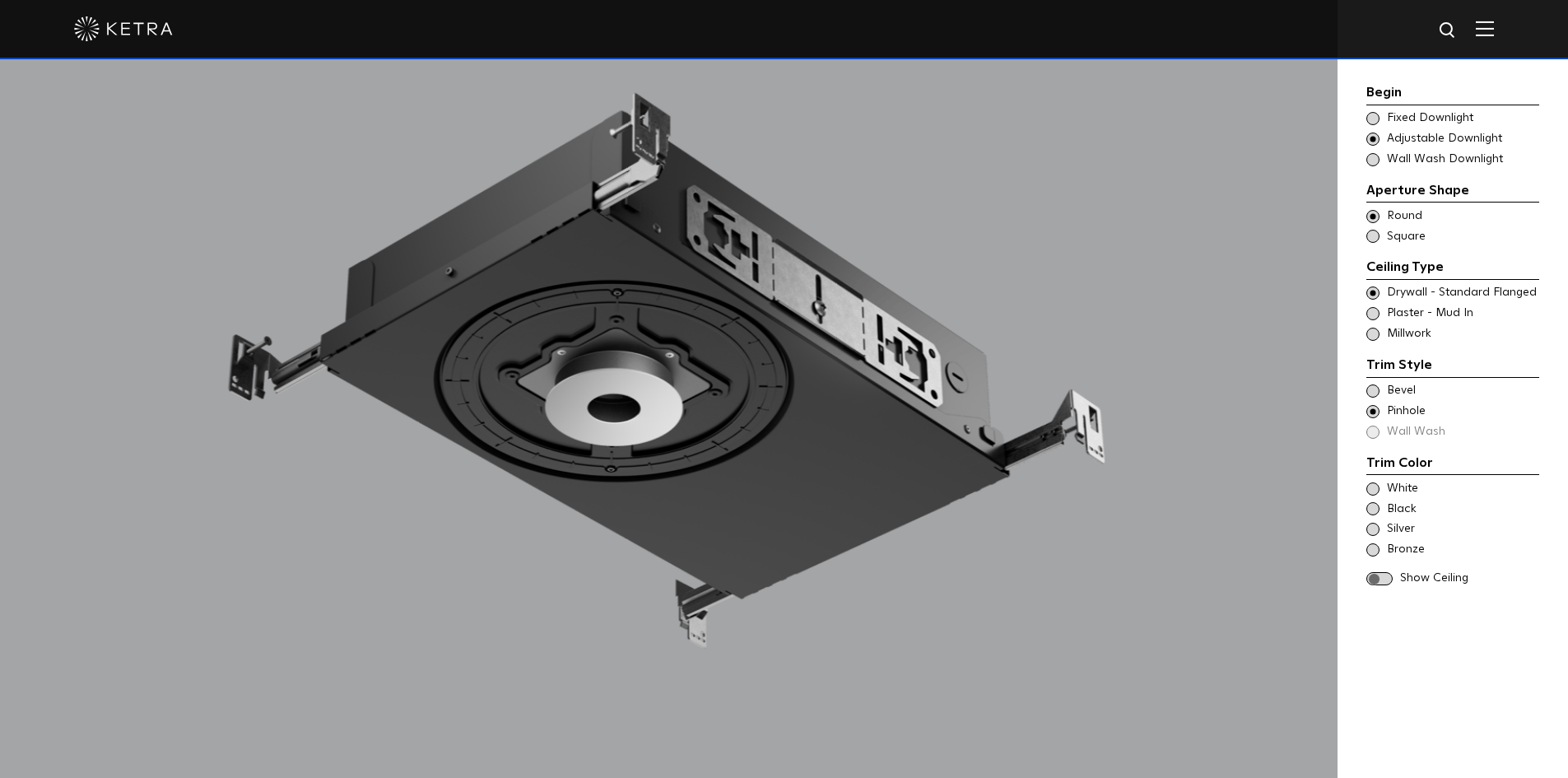
drag, startPoint x: 527, startPoint y: 333, endPoint x: 517, endPoint y: 329, distance: 10.8
click at [526, 333] on div at bounding box center [669, 391] width 1337 height 910
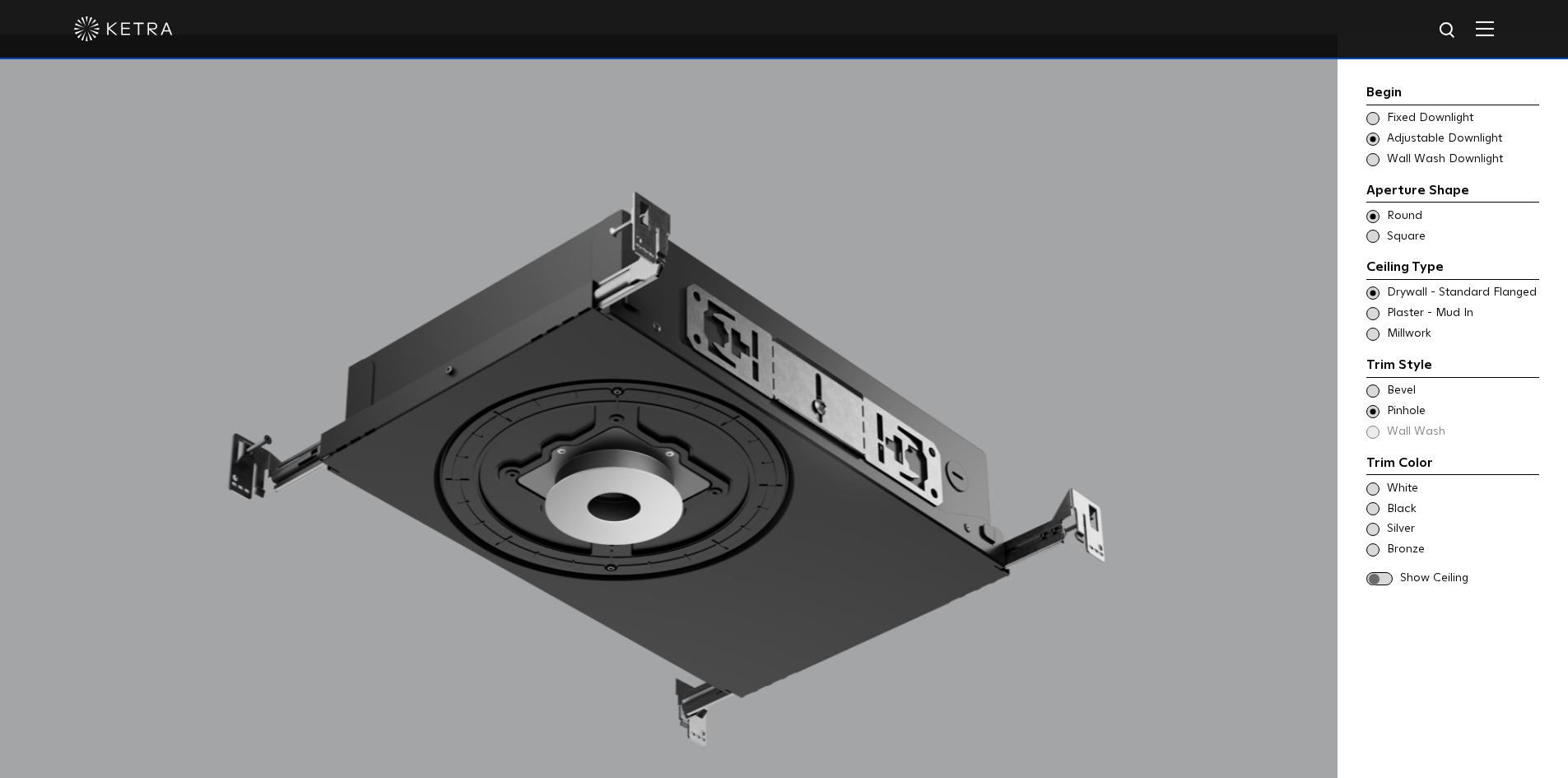
scroll to position [1547, 0]
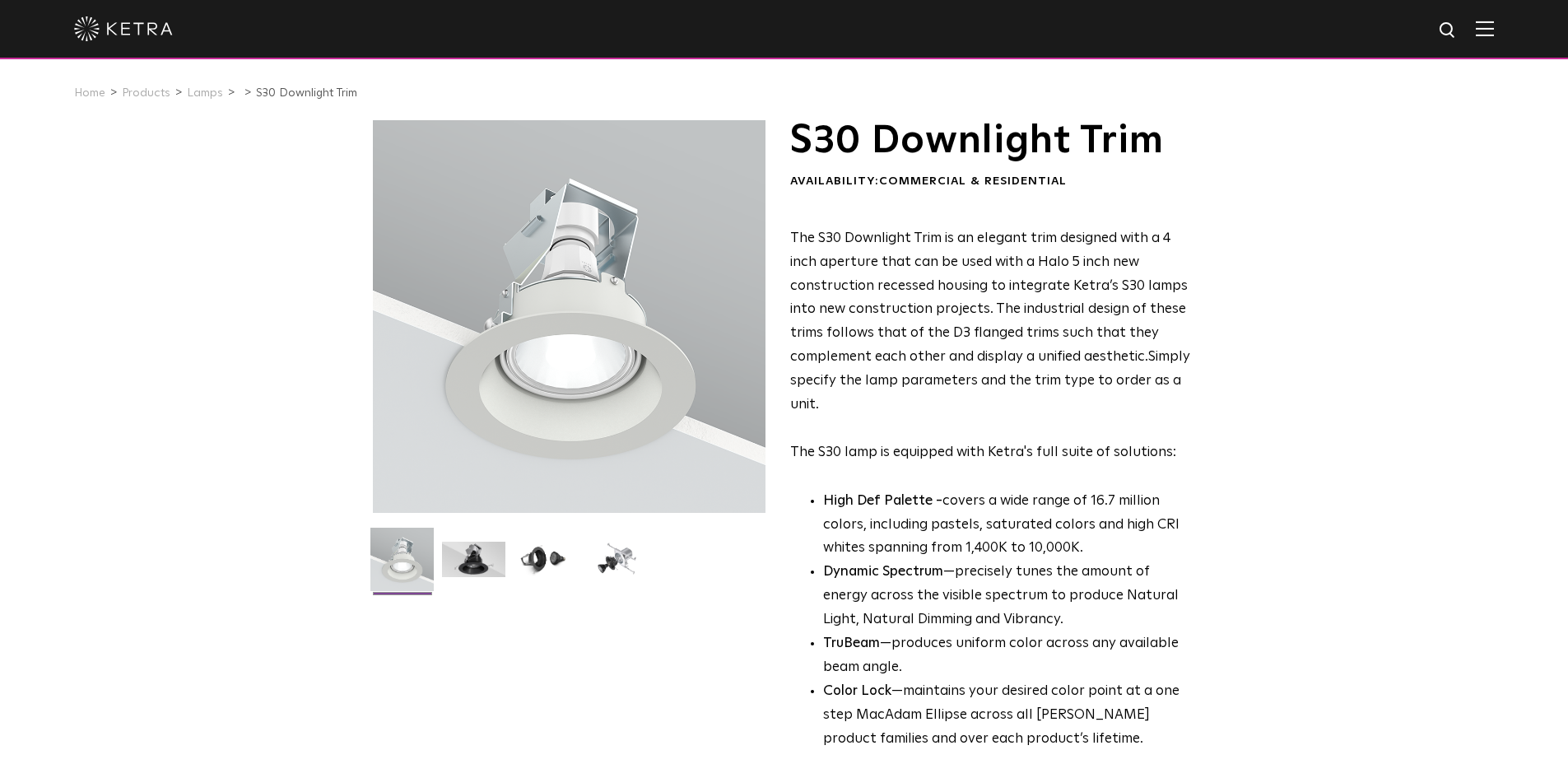
drag, startPoint x: 546, startPoint y: 388, endPoint x: 491, endPoint y: 315, distance: 91.4
click at [491, 315] on div at bounding box center [570, 317] width 393 height 393
drag, startPoint x: 492, startPoint y: 310, endPoint x: 205, endPoint y: 96, distance: 358.0
click at [205, 96] on link "Lamps" at bounding box center [205, 93] width 36 height 11
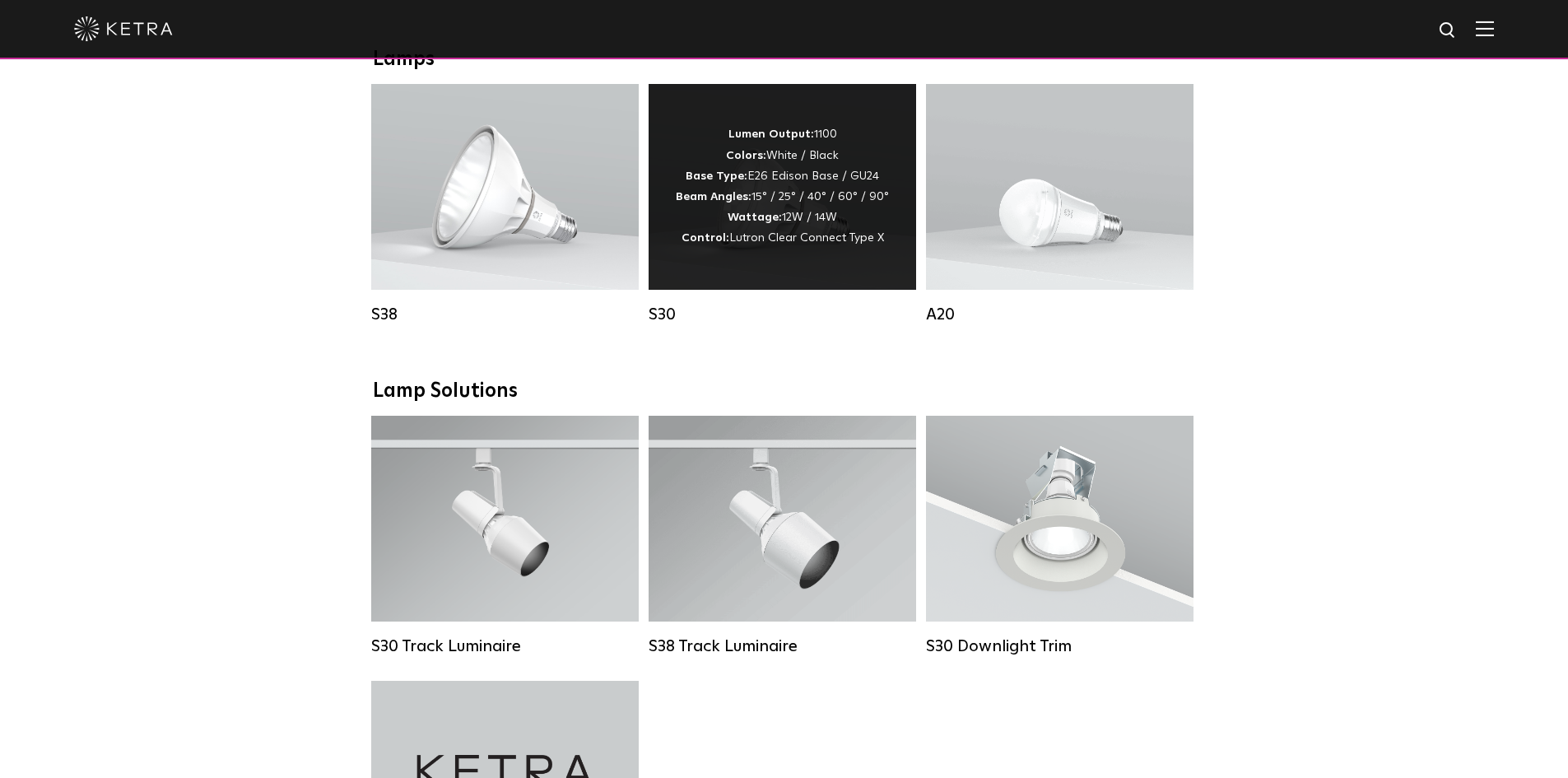
click at [785, 236] on div "Lumen Output: 1100 Colors: White / Black Base Type: E26 Edison Base / GU24 Beam…" at bounding box center [783, 186] width 213 height 124
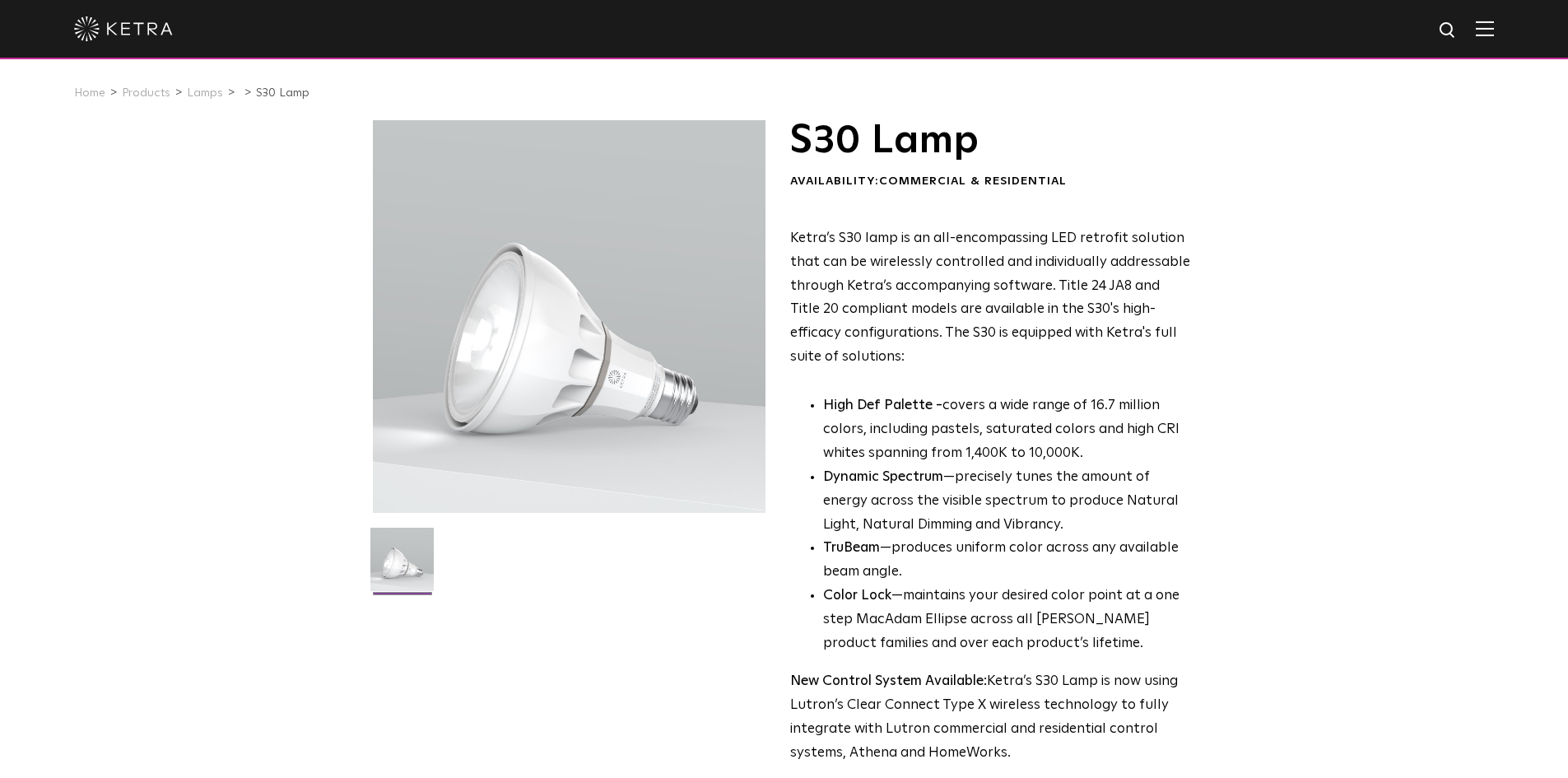
drag, startPoint x: 483, startPoint y: 388, endPoint x: 410, endPoint y: 568, distance: 194.2
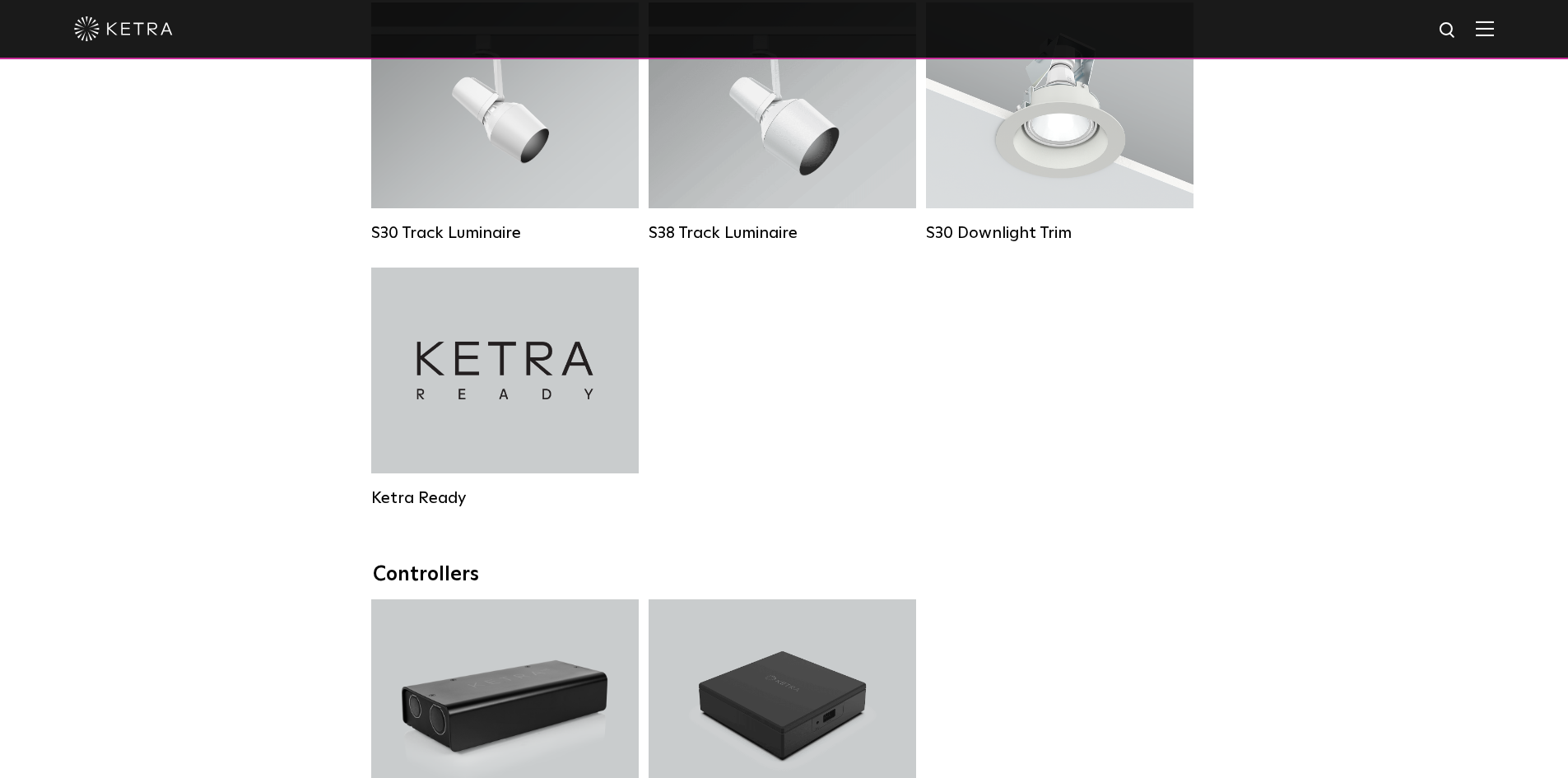
scroll to position [1728, 0]
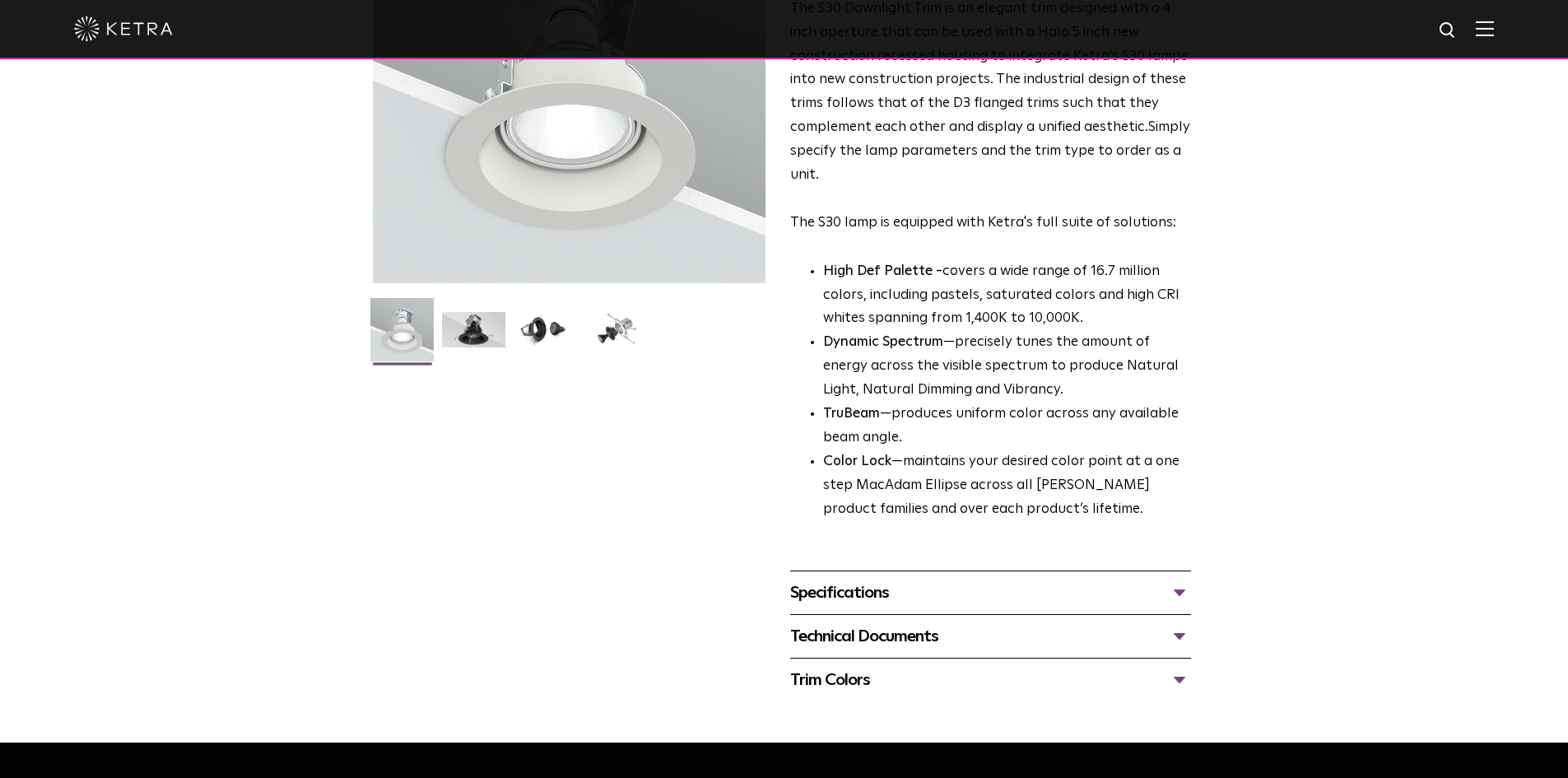
scroll to position [411, 0]
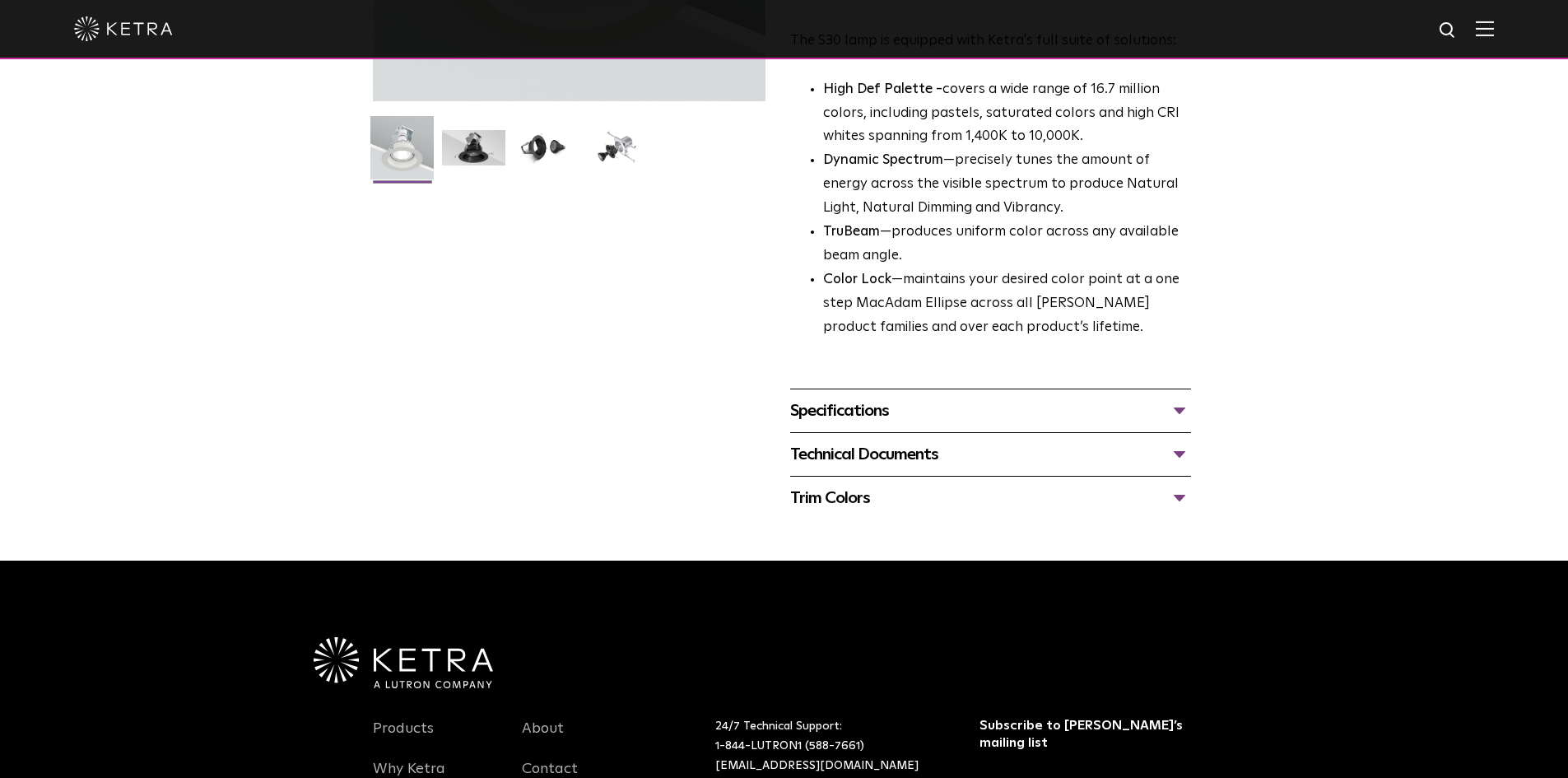
click at [881, 466] on div "Technical Documents" at bounding box center [990, 454] width 401 height 26
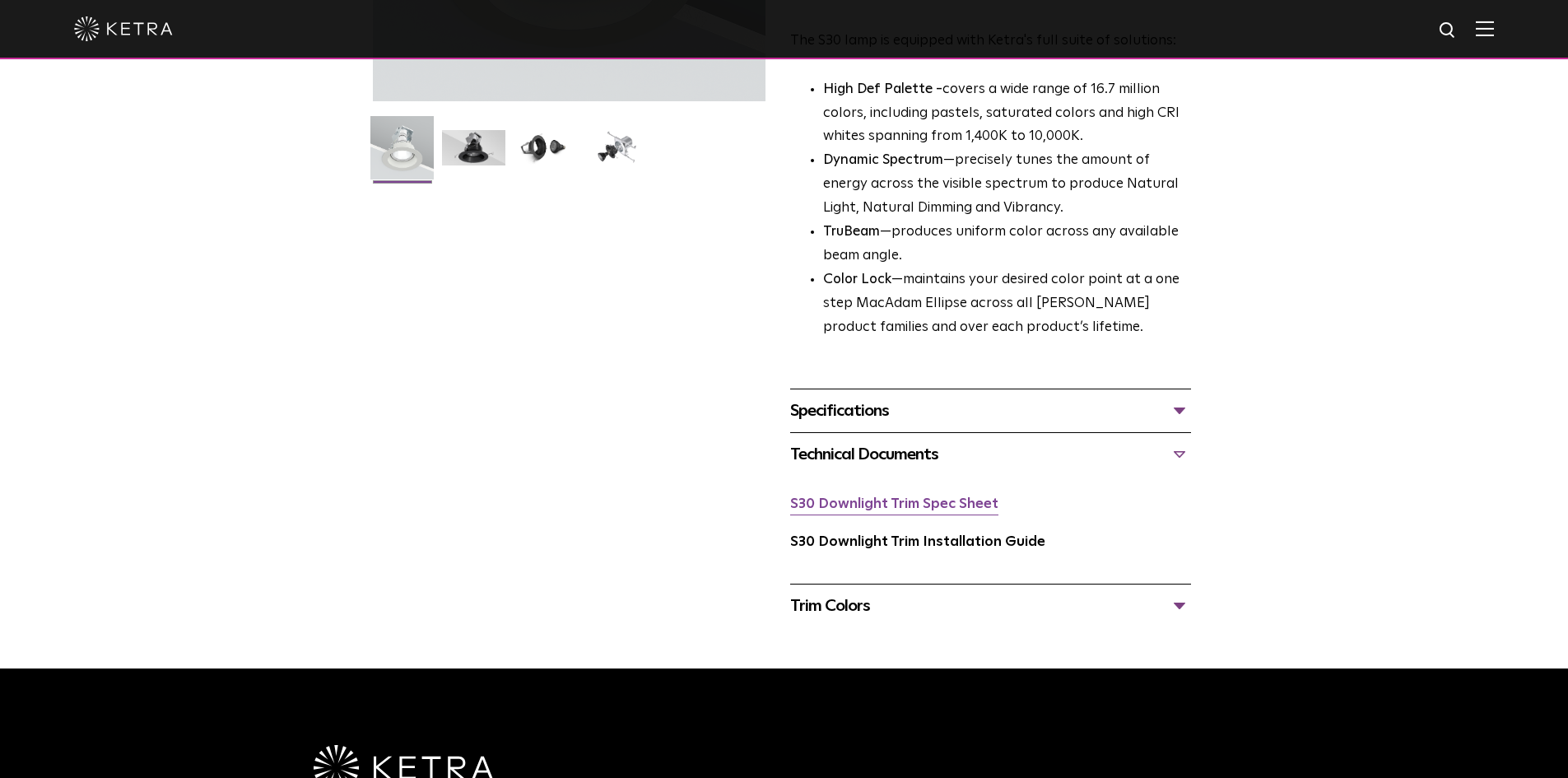
click at [876, 508] on link "S30 Downlight Trim Spec Sheet" at bounding box center [894, 504] width 208 height 14
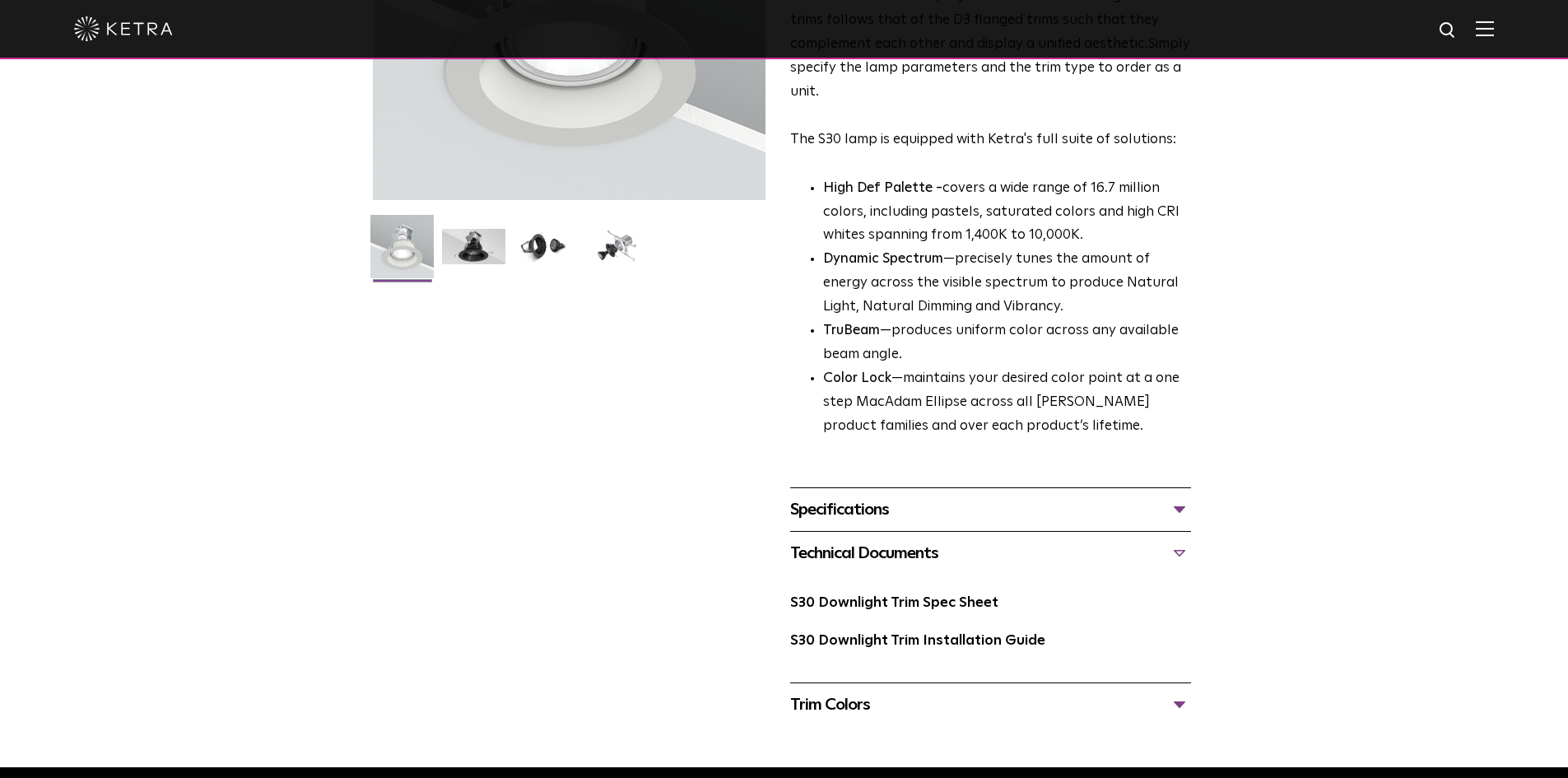
scroll to position [576, 0]
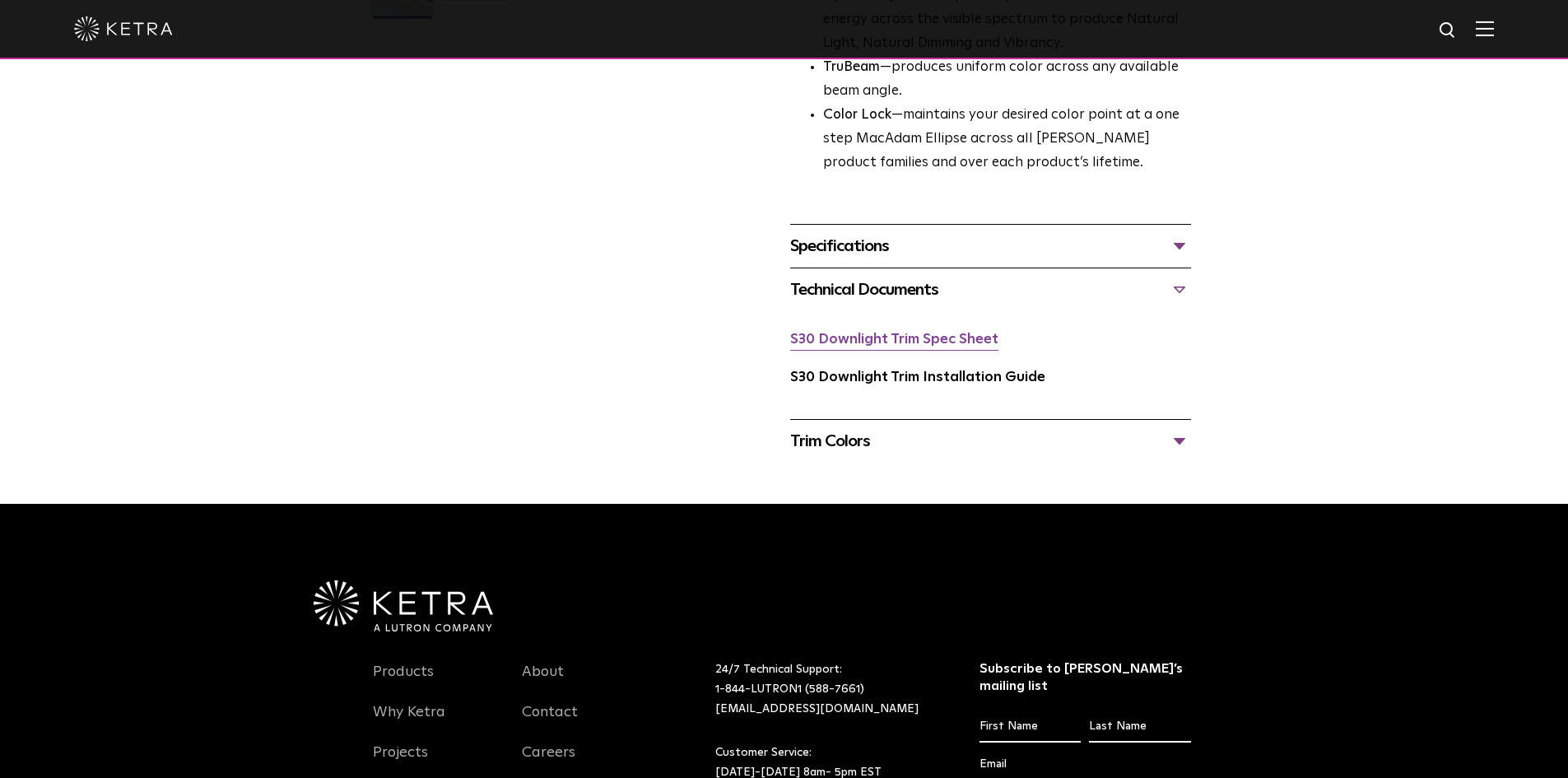
click at [924, 340] on link "S30 Downlight Trim Spec Sheet" at bounding box center [894, 339] width 208 height 14
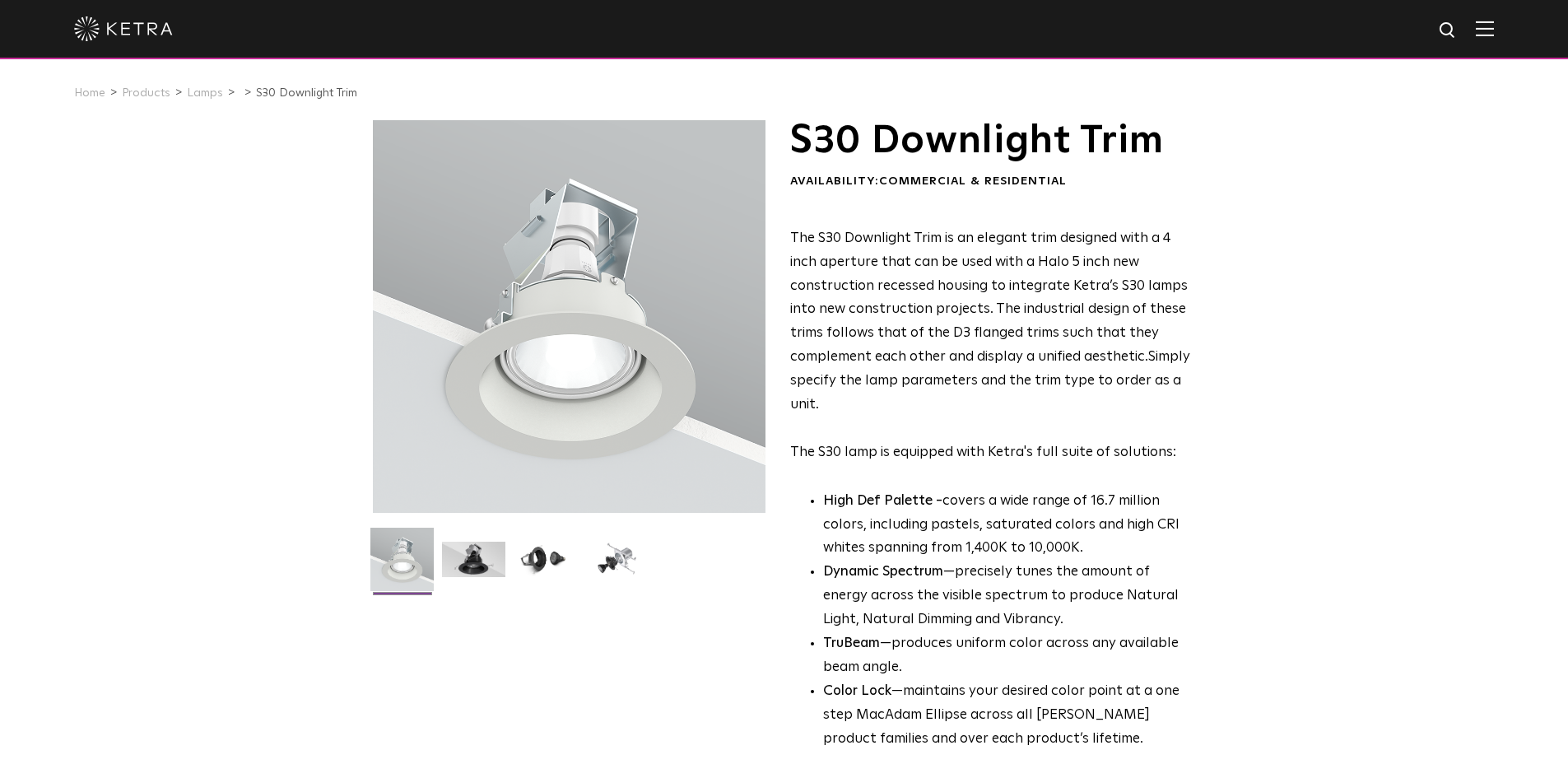
drag, startPoint x: 572, startPoint y: 370, endPoint x: 391, endPoint y: 571, distance: 270.5
